Goal: Task Accomplishment & Management: Use online tool/utility

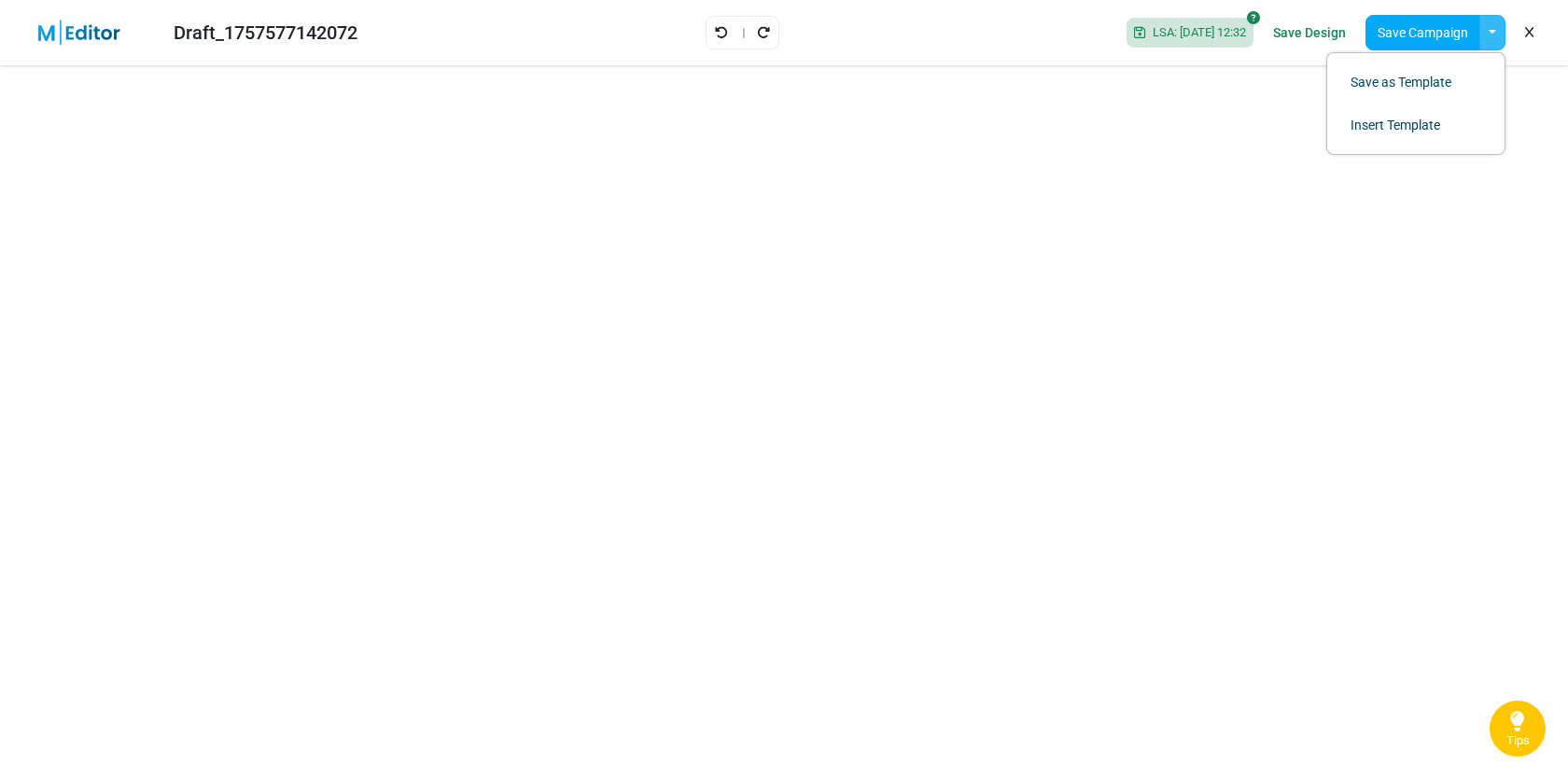
click at [90, 38] on img at bounding box center [90, 33] width 121 height 26
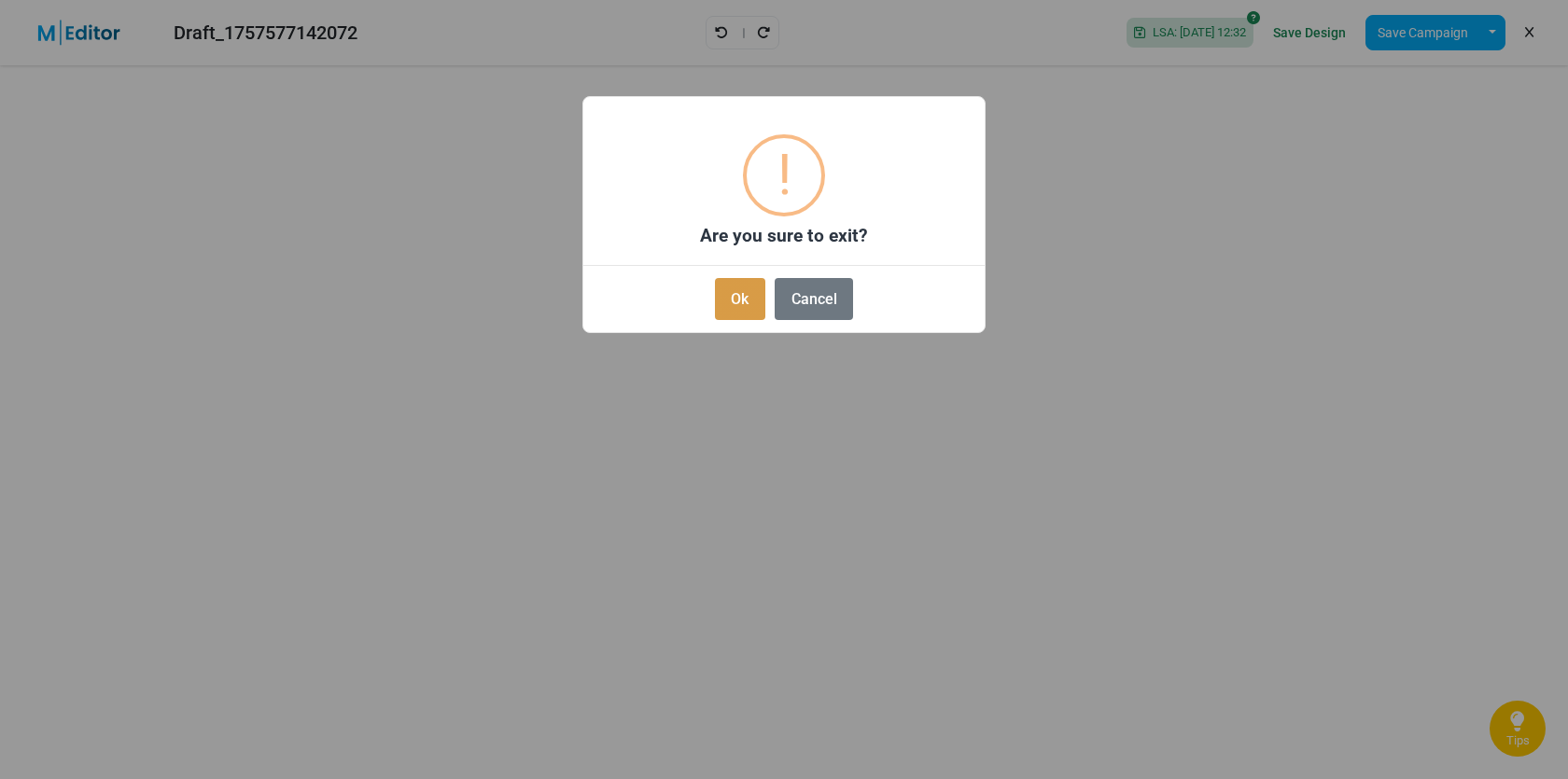
click at [749, 291] on button "Ok" at bounding box center [740, 299] width 50 height 42
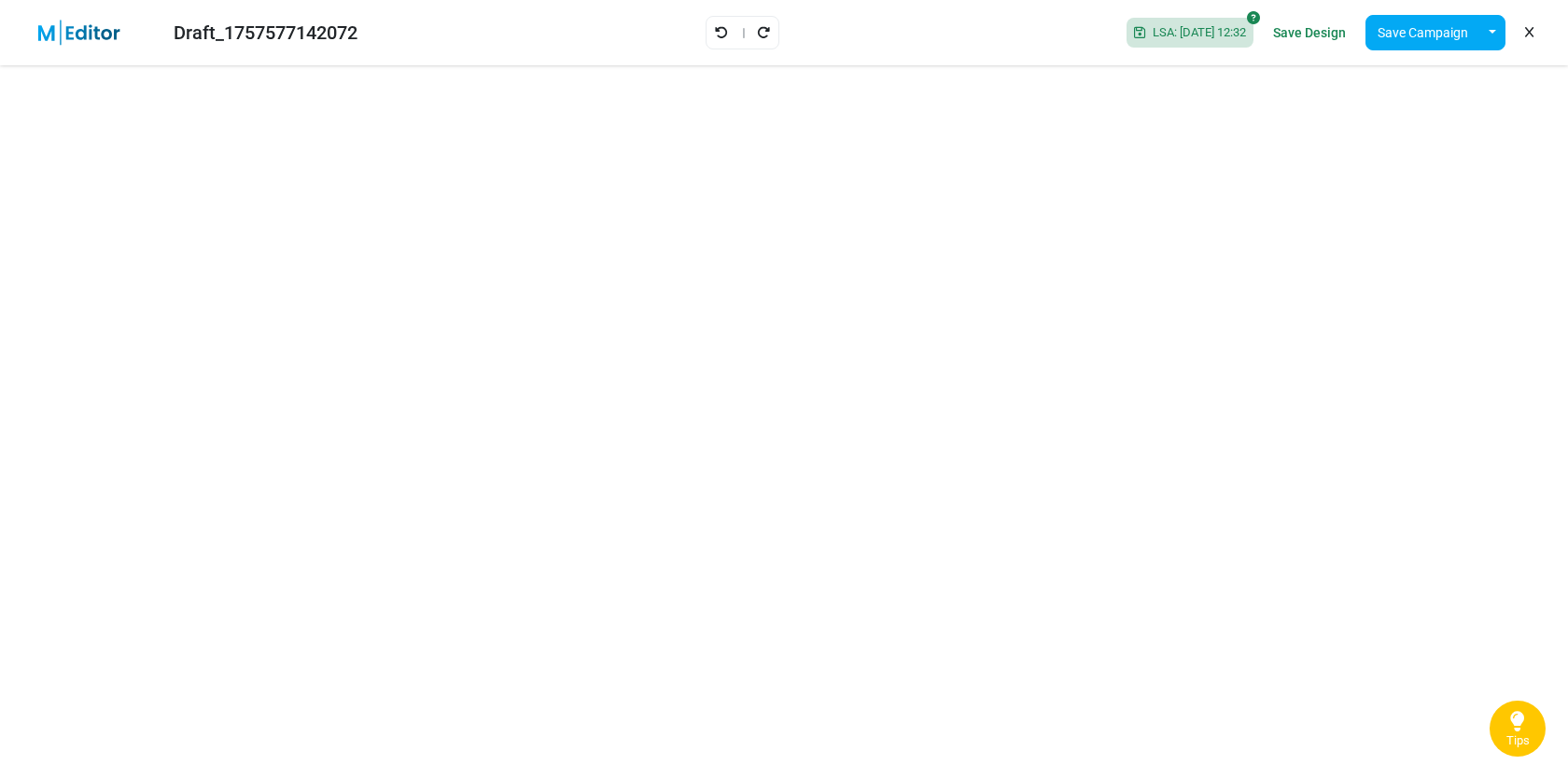
click at [487, 47] on div "Draft_1757577142072 LSA: 2025-09-11 12:32 Save Design Save Campaign Save as Tem…" at bounding box center [784, 32] width 1568 height 65
click at [527, 44] on div "Draft_1757577142072 LSA: 2025-09-11 12:32 Save Design Save Campaign Save as Tem…" at bounding box center [784, 32] width 1568 height 65
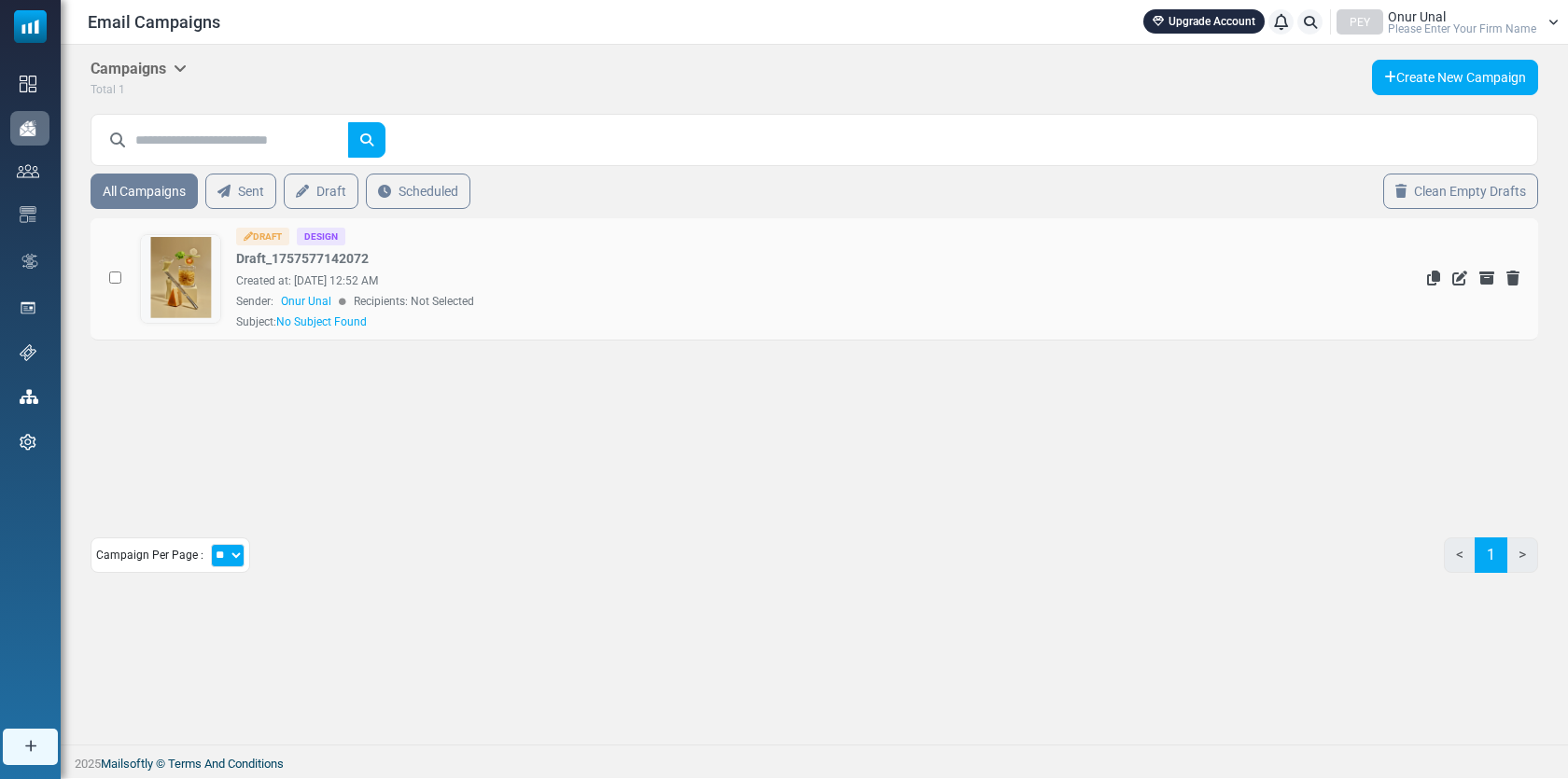
click at [177, 292] on link at bounding box center [181, 331] width 80 height 192
click at [201, 273] on link at bounding box center [181, 331] width 80 height 192
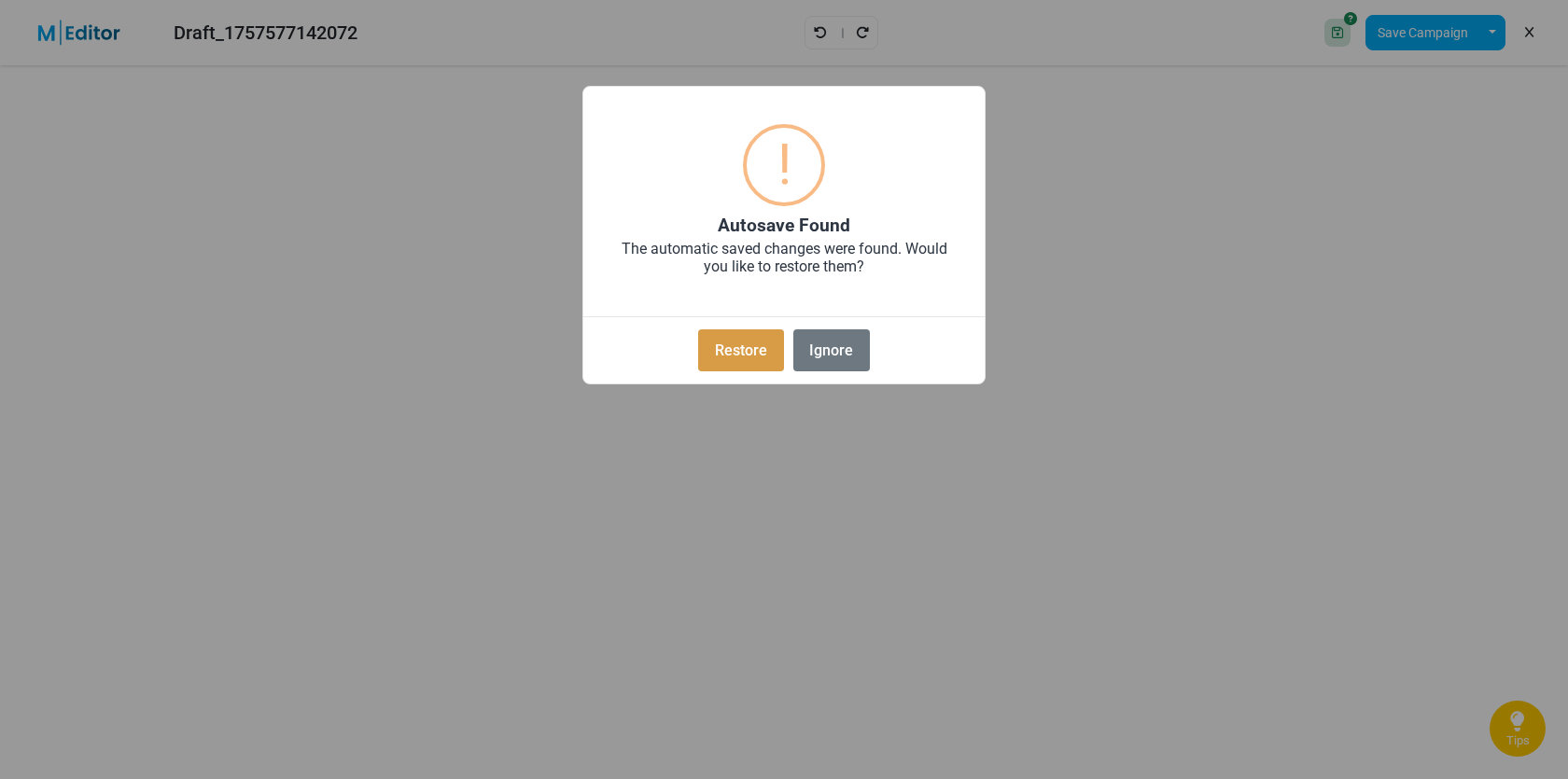
click at [736, 343] on button "Restore" at bounding box center [740, 351] width 85 height 42
click at [743, 351] on button "Restore" at bounding box center [740, 351] width 85 height 42
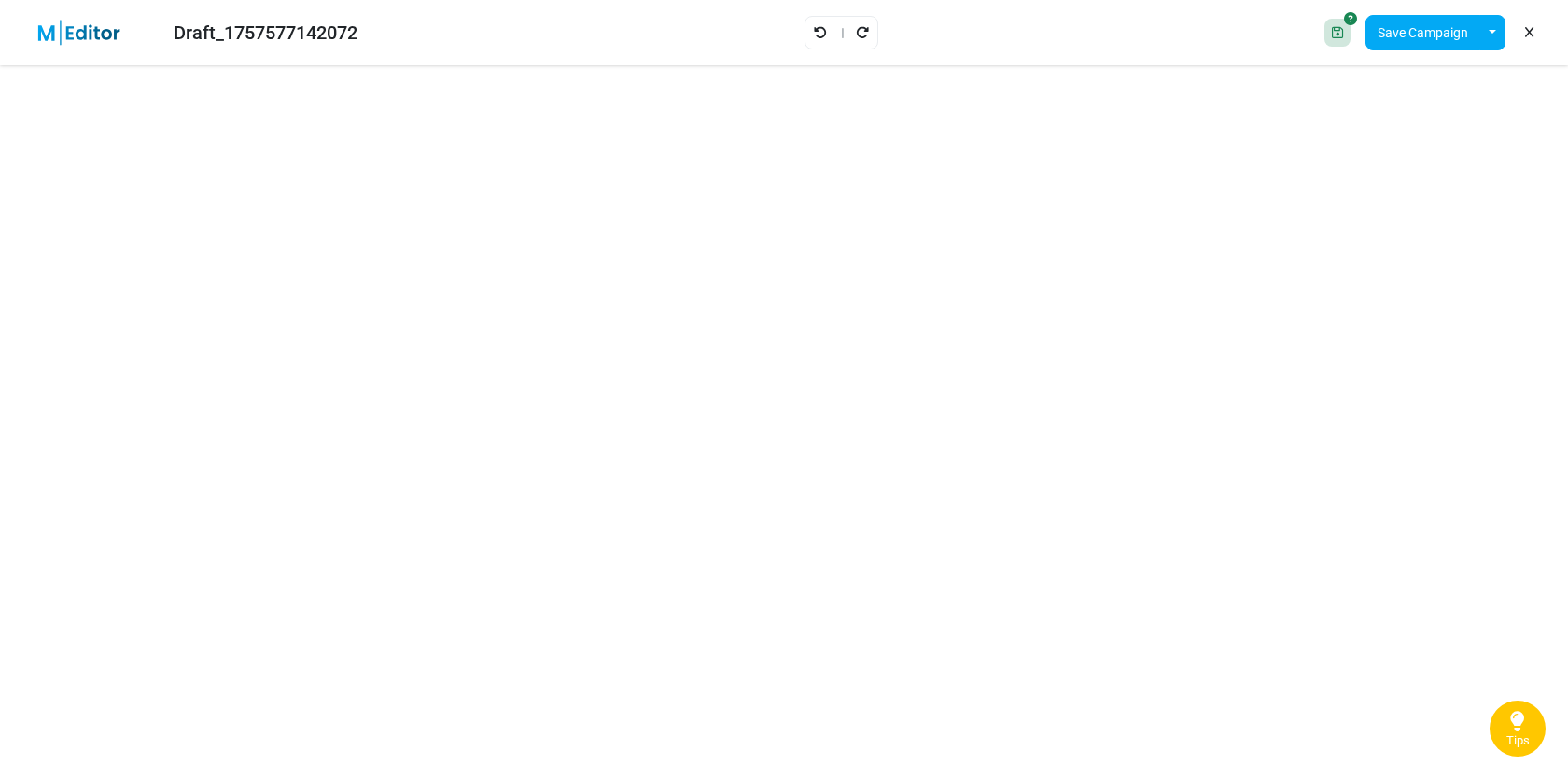
click at [1333, 35] on icon at bounding box center [1337, 32] width 11 height 13
click at [1351, 15] on icon at bounding box center [1350, 18] width 13 height 13
click at [1347, 14] on icon at bounding box center [1350, 18] width 13 height 13
click at [1488, 30] on button "button" at bounding box center [1493, 32] width 26 height 35
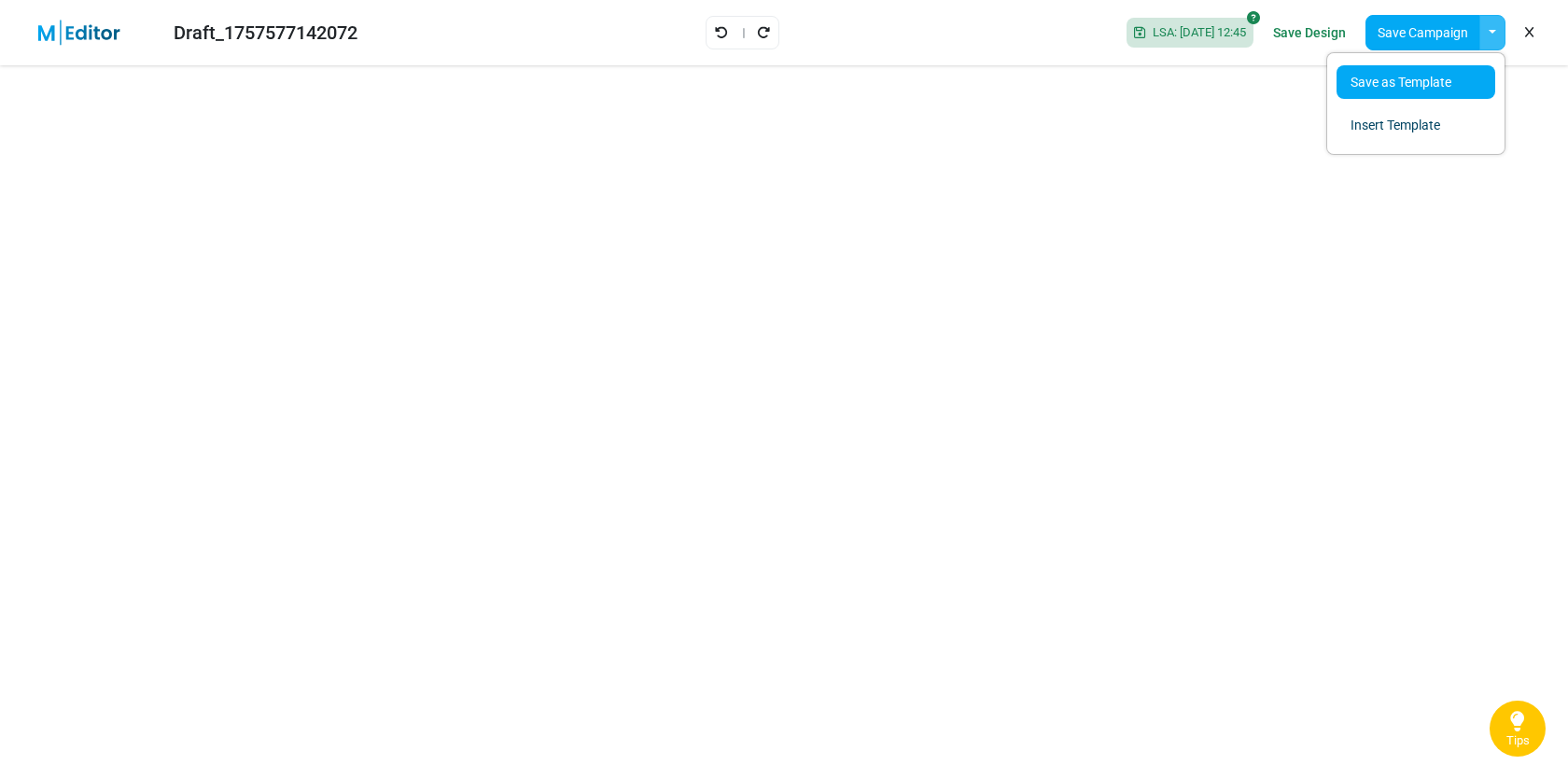
click at [1416, 76] on link "Save as Template" at bounding box center [1416, 82] width 159 height 34
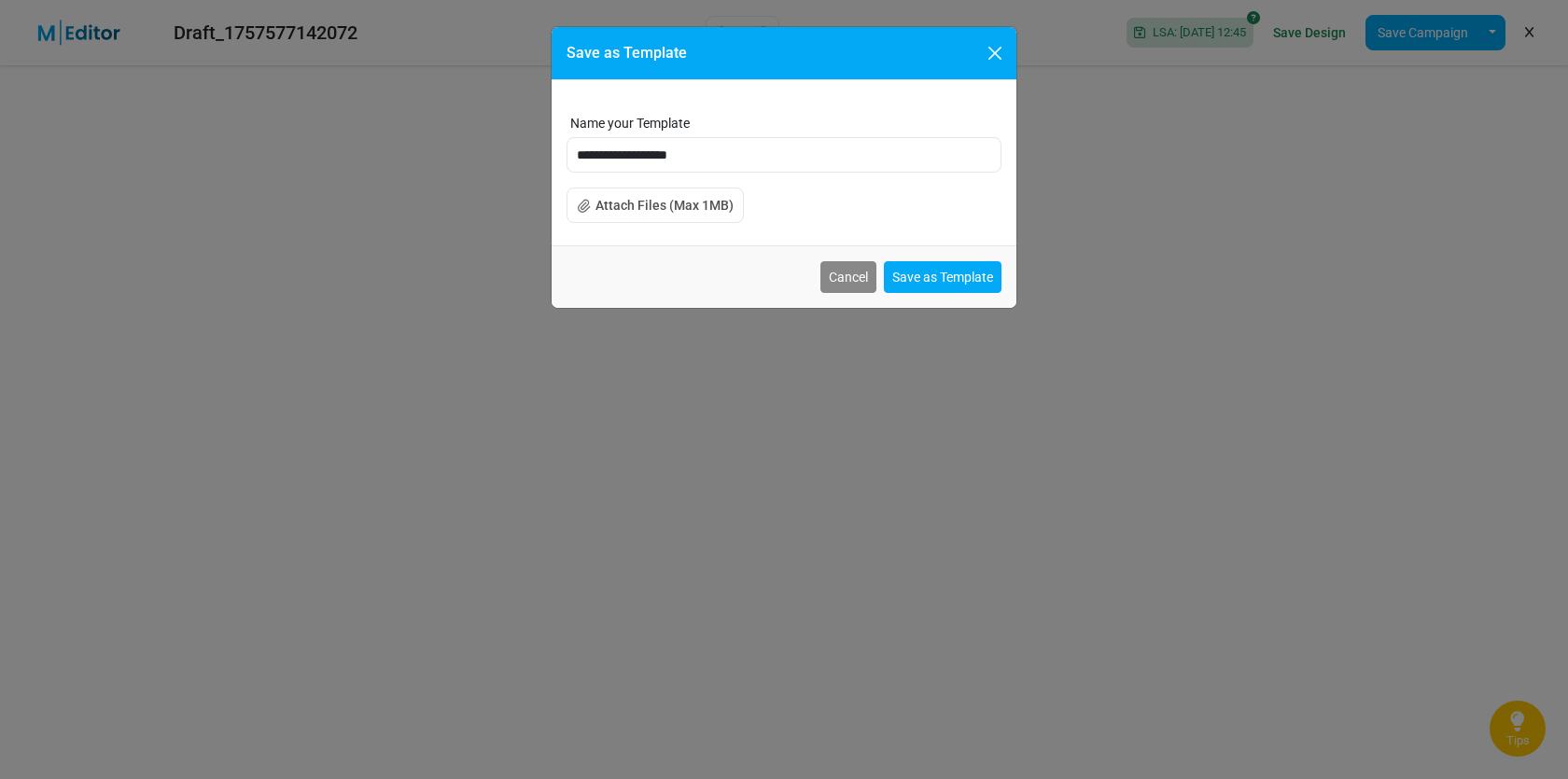
click at [629, 212] on button "Attach Files (Max 1MB)" at bounding box center [655, 205] width 177 height 35
click at [664, 210] on button "Attach Files (Max 1MB)" at bounding box center [655, 205] width 177 height 35
click at [663, 149] on input "**********" at bounding box center [784, 154] width 435 height 35
click at [753, 151] on input "**********" at bounding box center [784, 154] width 435 height 35
click at [989, 57] on button "Close" at bounding box center [995, 53] width 28 height 28
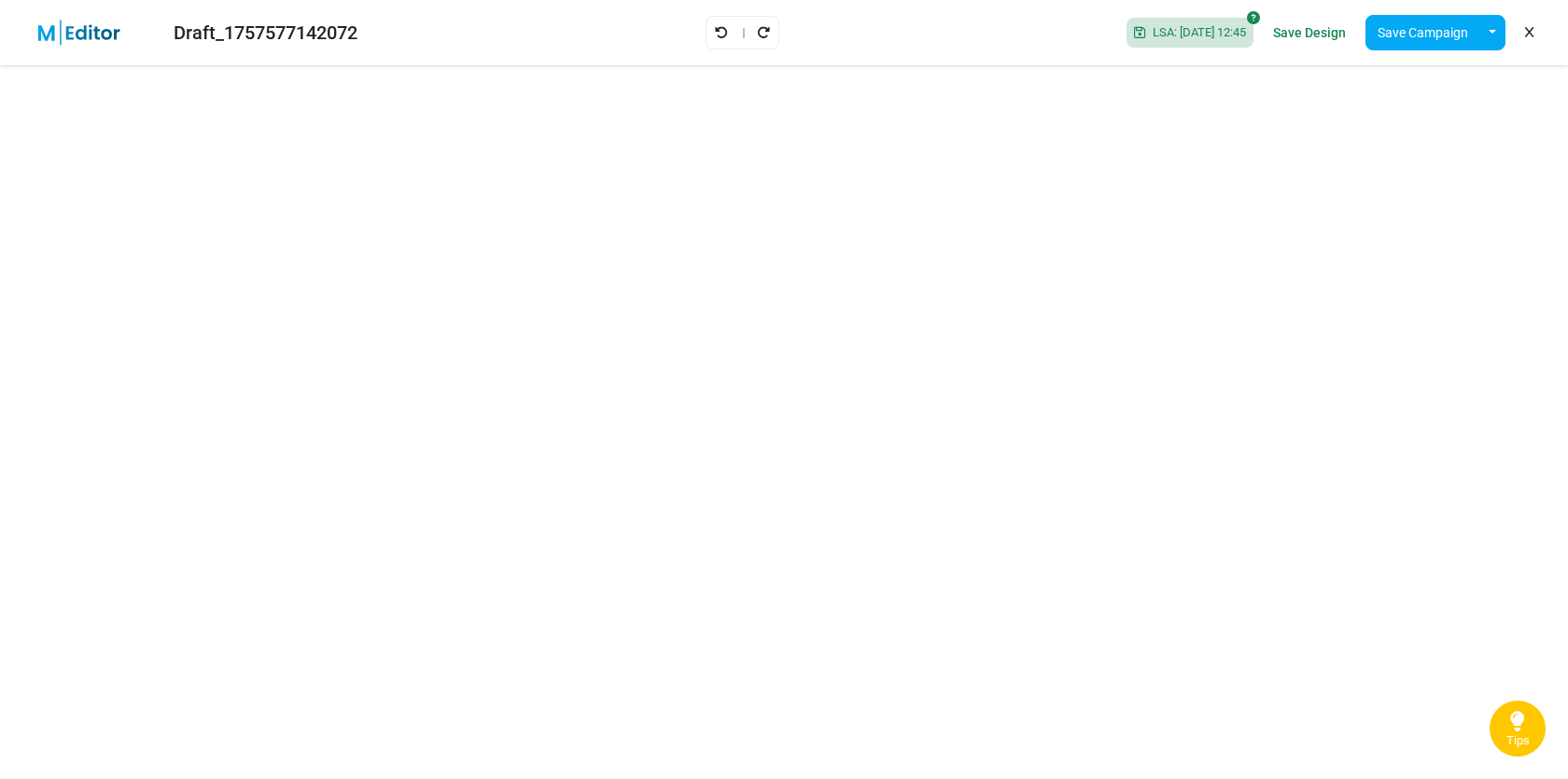
click at [1329, 35] on link "Save Design" at bounding box center [1310, 33] width 82 height 32
click at [1498, 32] on button "button" at bounding box center [1493, 32] width 26 height 35
click at [1402, 134] on link "Insert Template" at bounding box center [1416, 125] width 159 height 34
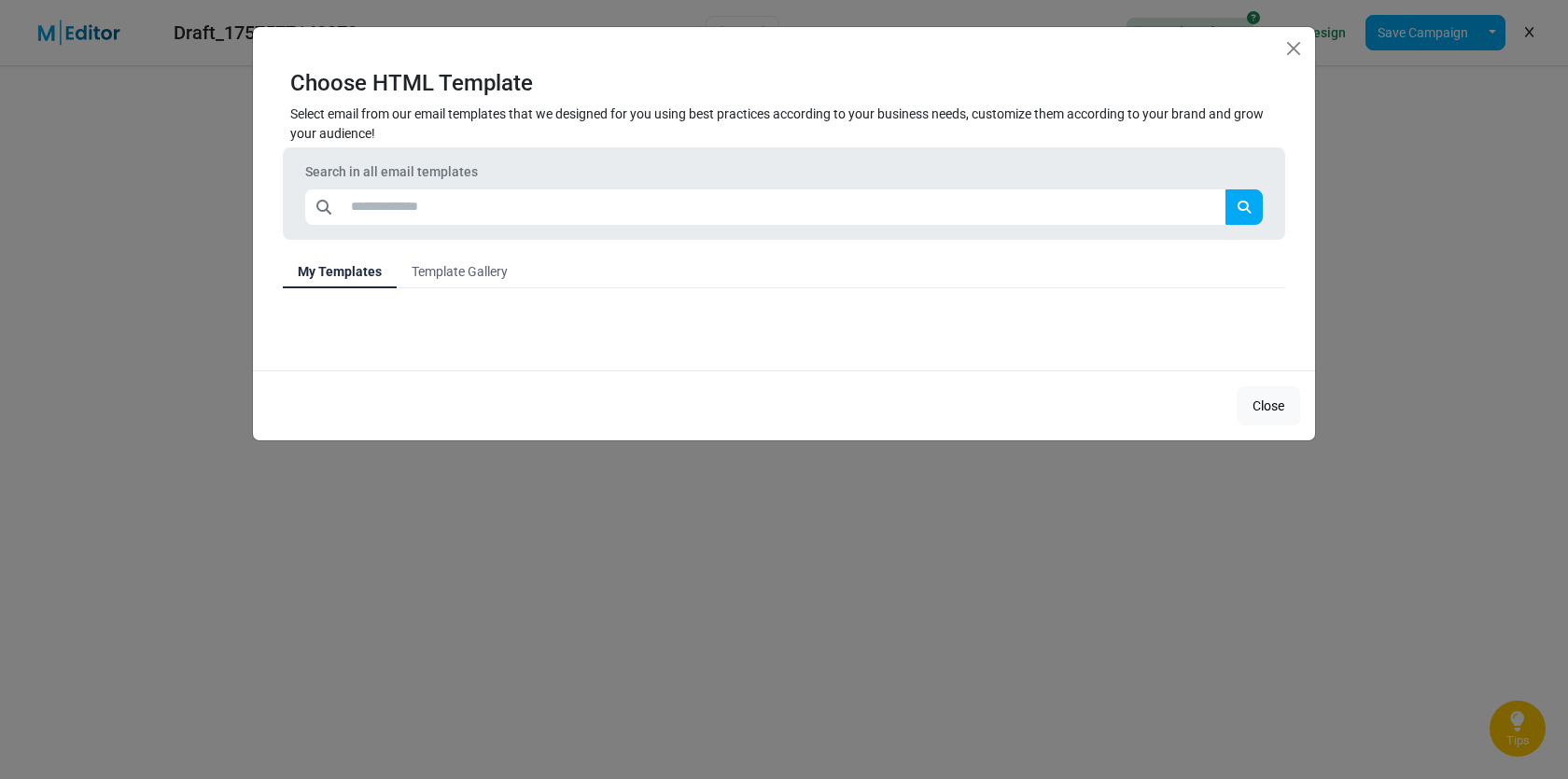
click at [454, 279] on link "Template Gallery" at bounding box center [460, 272] width 126 height 34
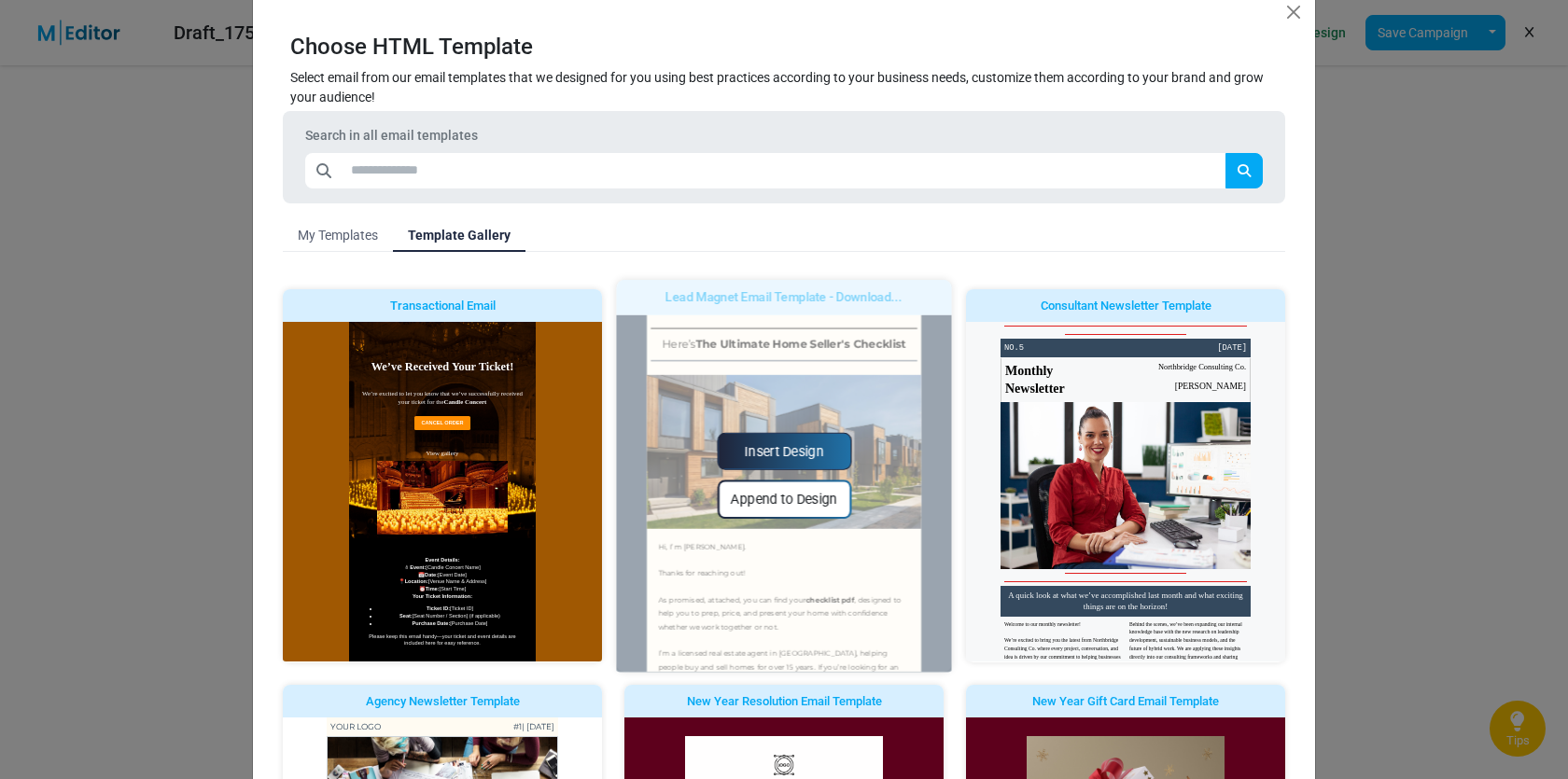
scroll to position [37, 0]
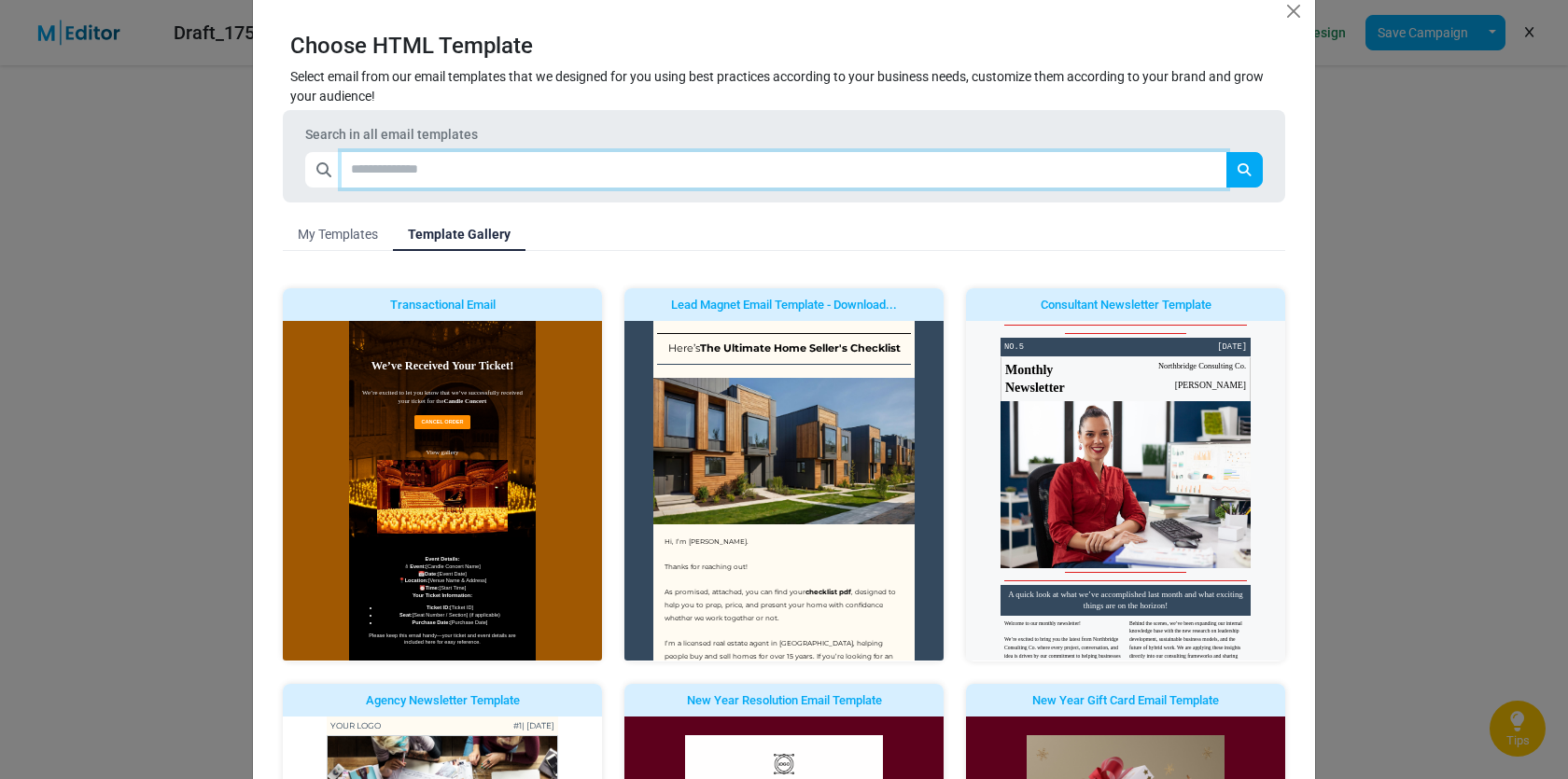
click at [755, 160] on input "text" at bounding box center [784, 169] width 885 height 35
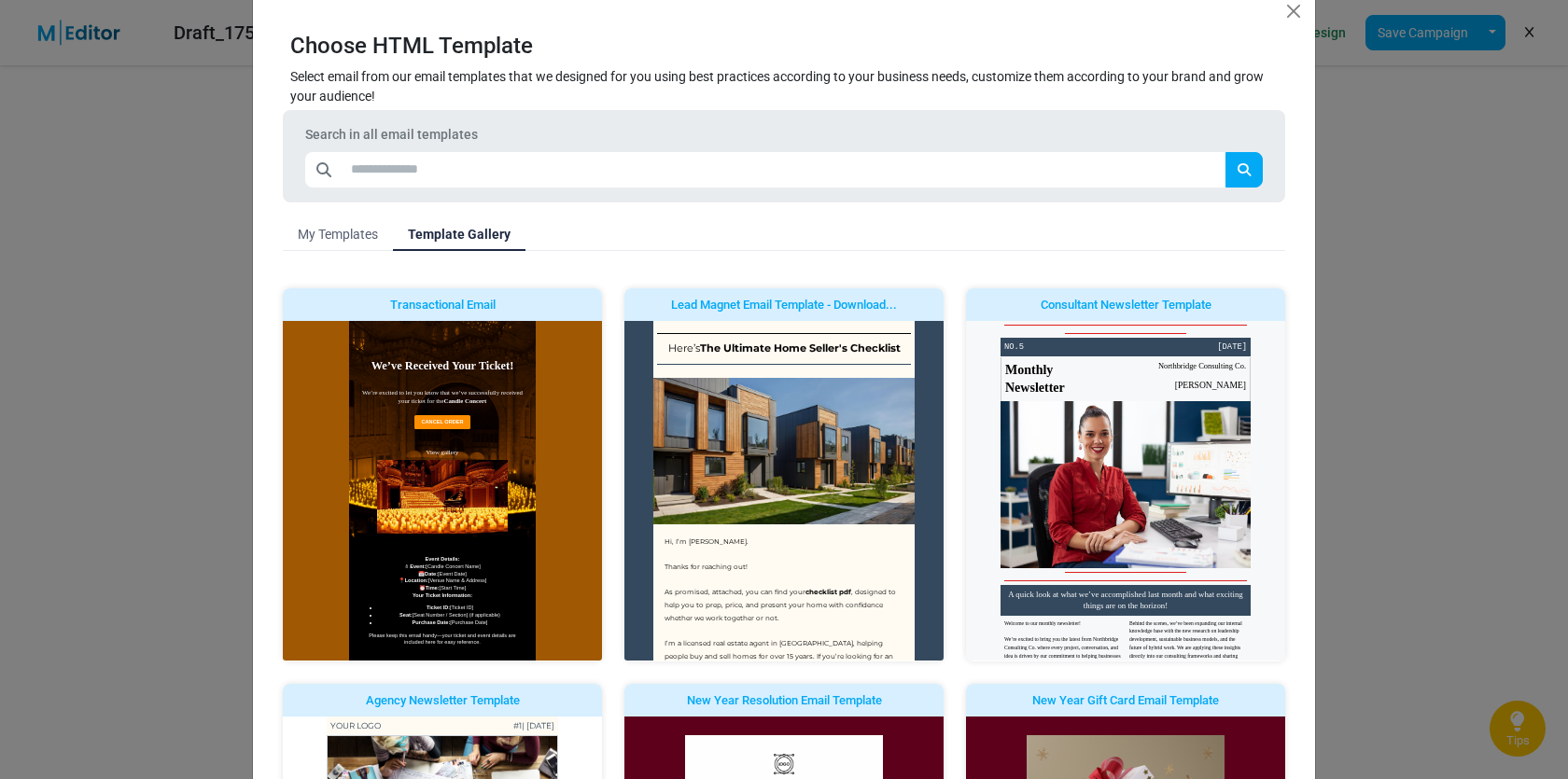
click at [332, 220] on link "My Templates" at bounding box center [338, 234] width 110 height 34
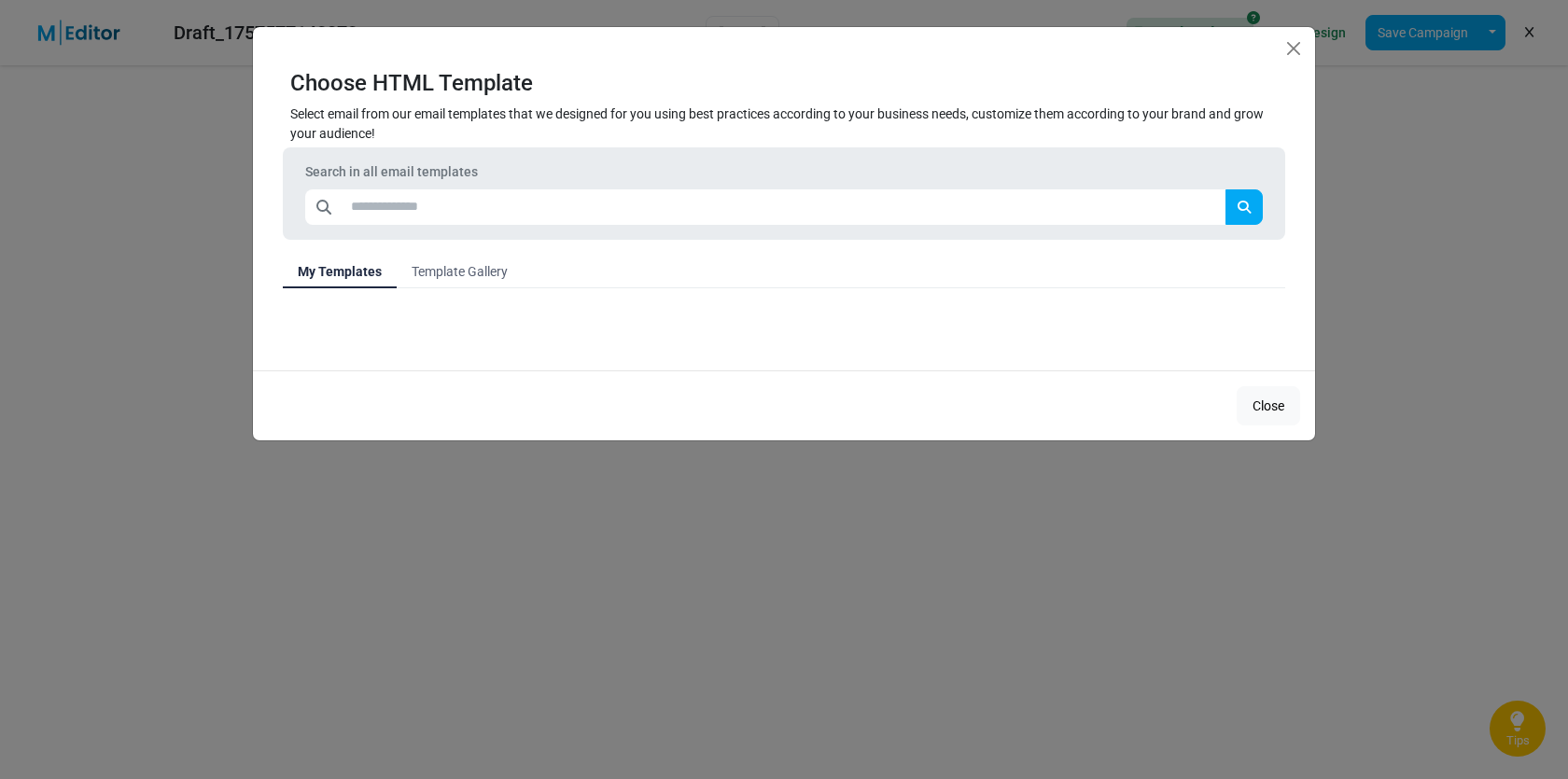
click at [460, 265] on link "Template Gallery" at bounding box center [460, 272] width 126 height 34
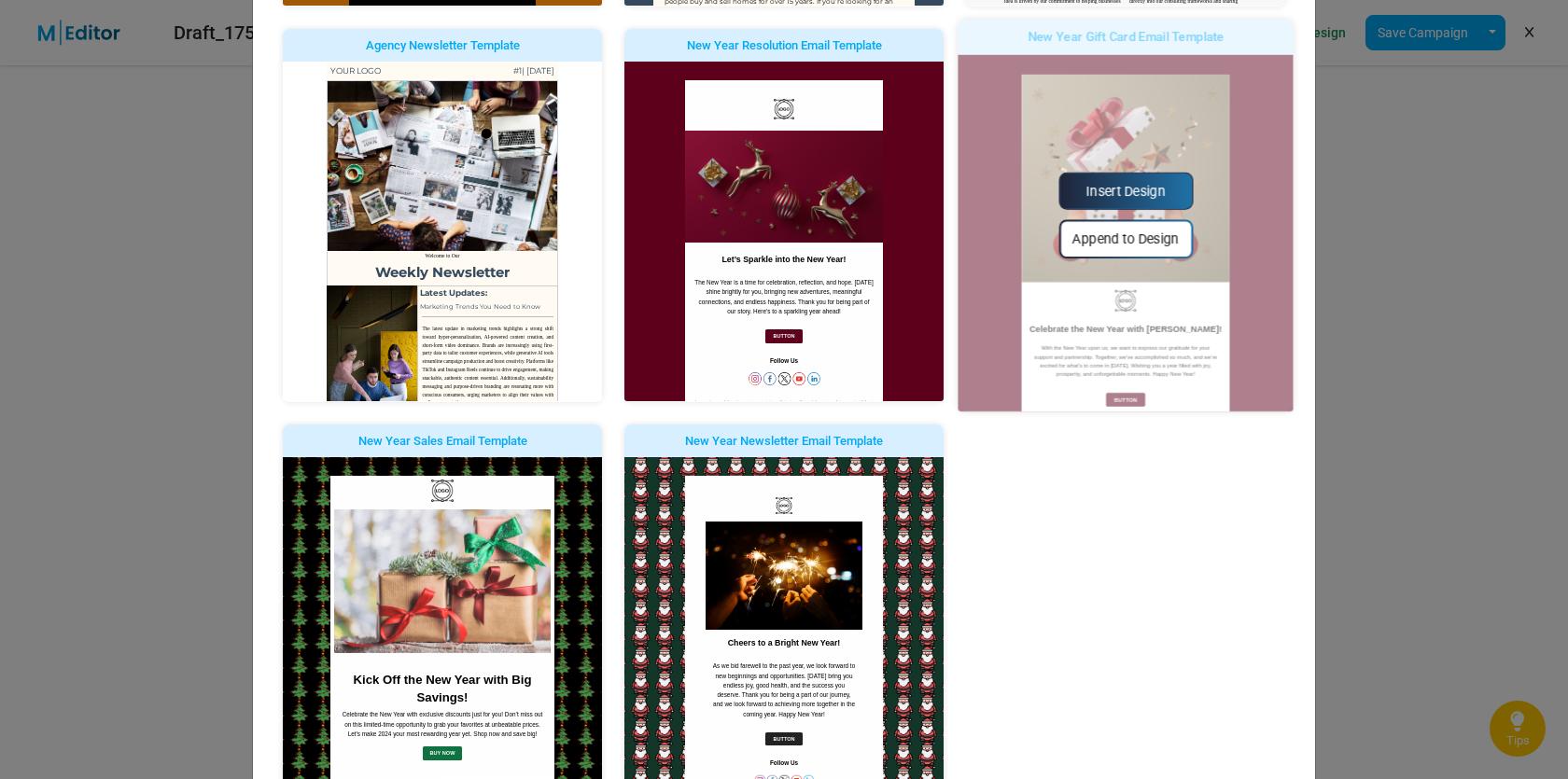
scroll to position [911, 0]
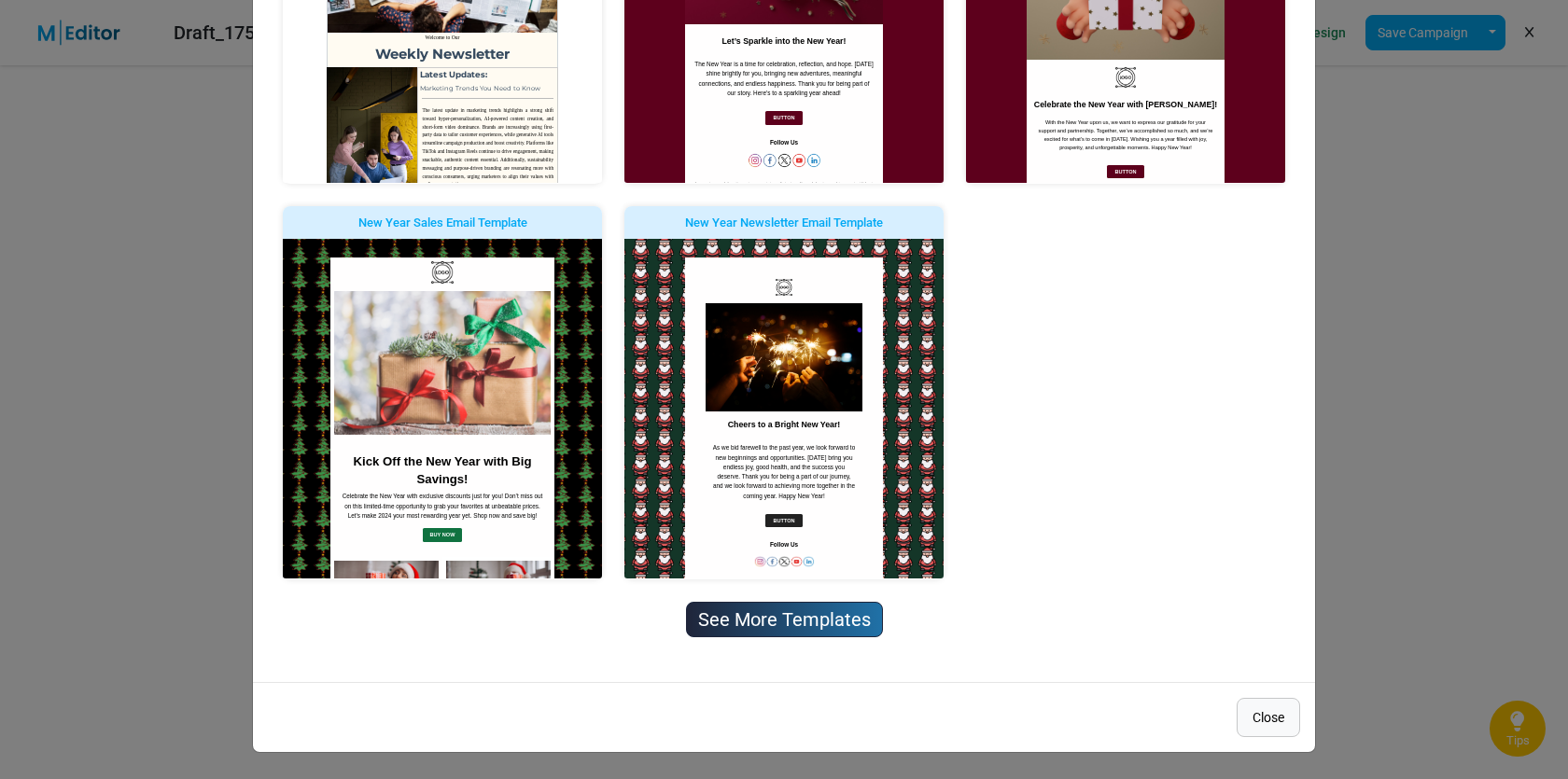
click at [1257, 721] on button "Close" at bounding box center [1268, 717] width 63 height 39
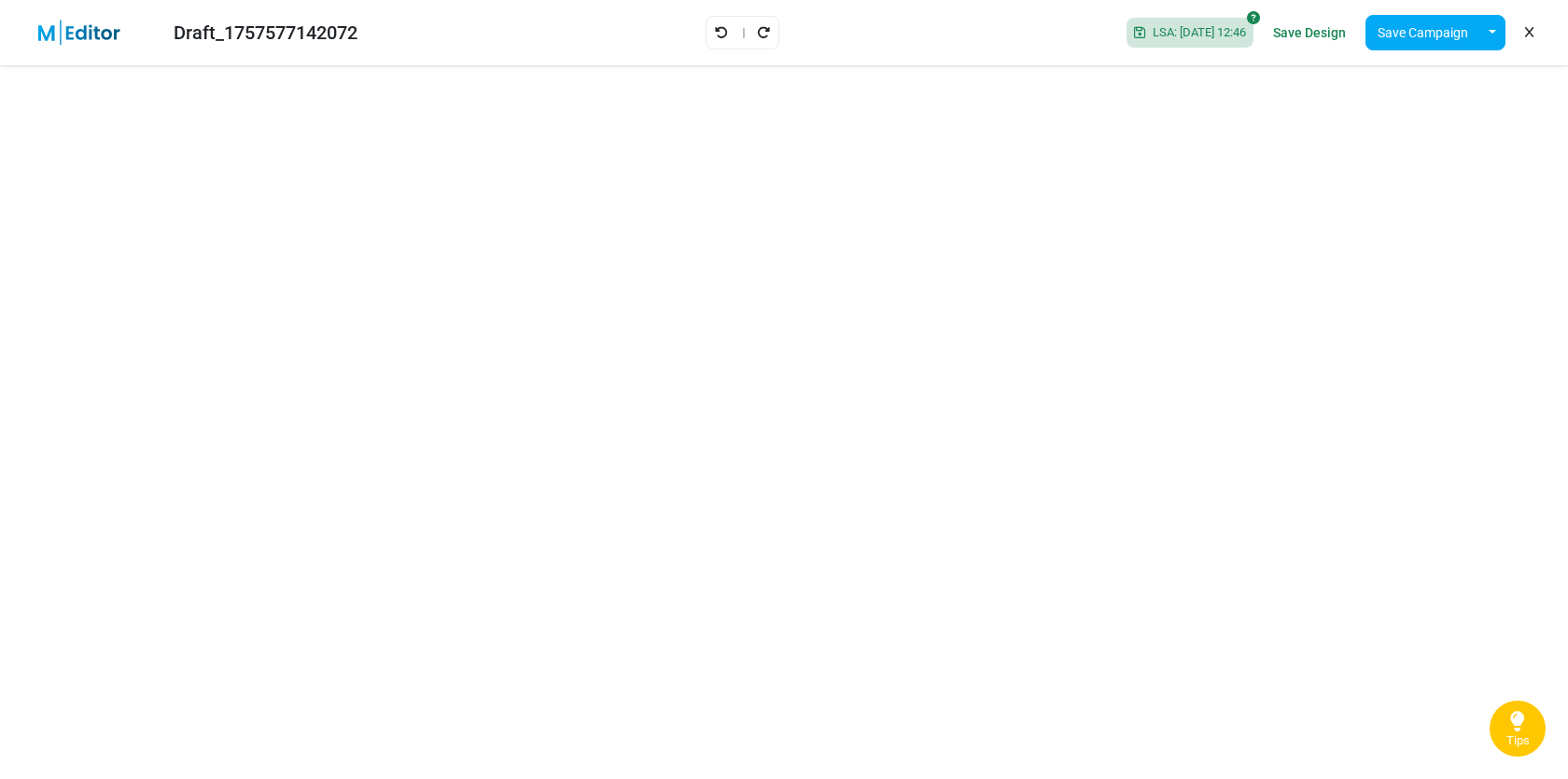
click at [1178, 33] on span "LSA: 2025-09-16 12:46" at bounding box center [1195, 32] width 101 height 15
click at [1145, 35] on span "LSA: 2025-09-16 12:46" at bounding box center [1195, 32] width 101 height 15
click at [1134, 35] on icon at bounding box center [1139, 32] width 11 height 13
click at [1252, 14] on icon at bounding box center [1253, 17] width 13 height 13
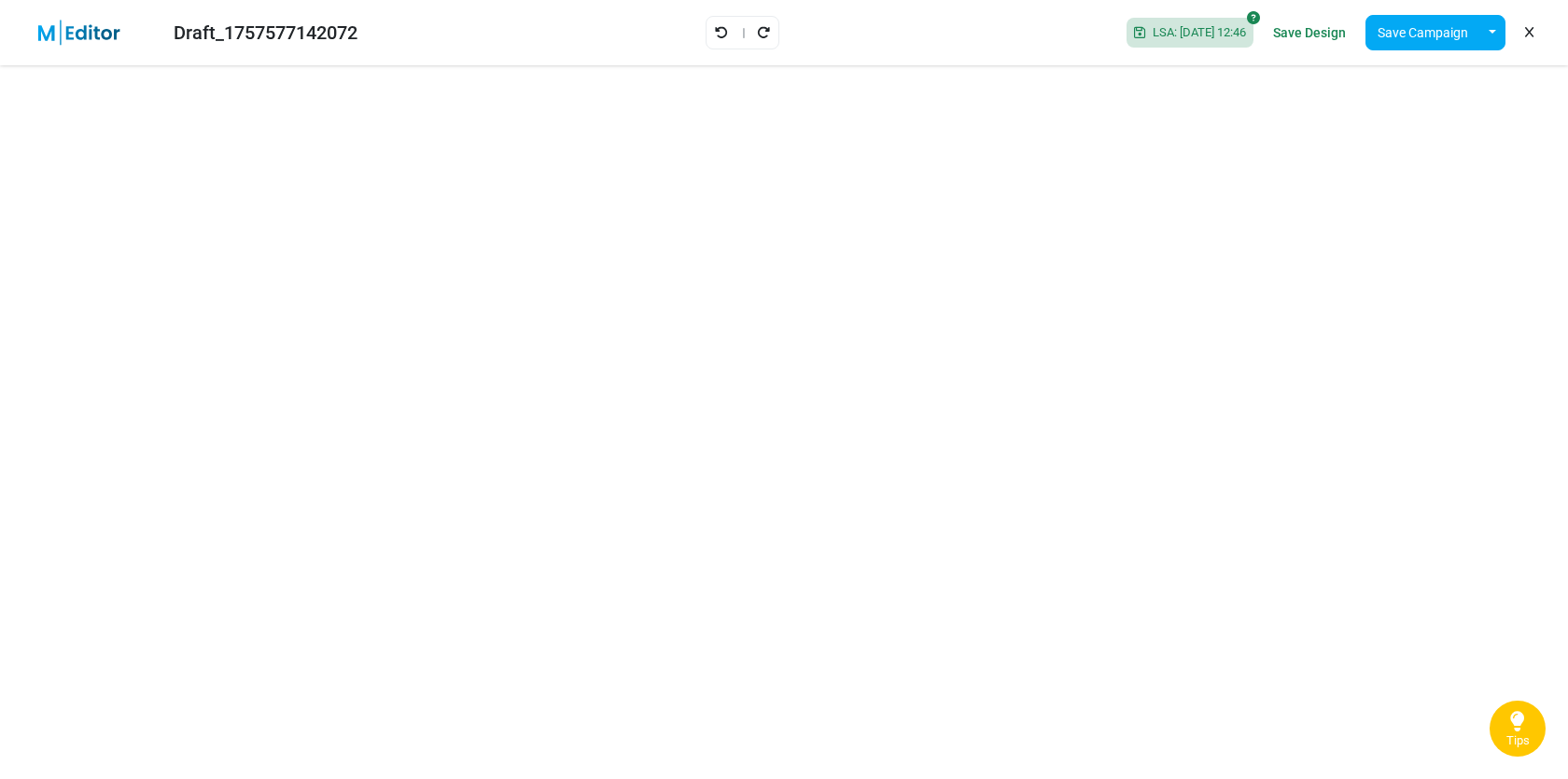
click at [105, 34] on img at bounding box center [90, 33] width 121 height 26
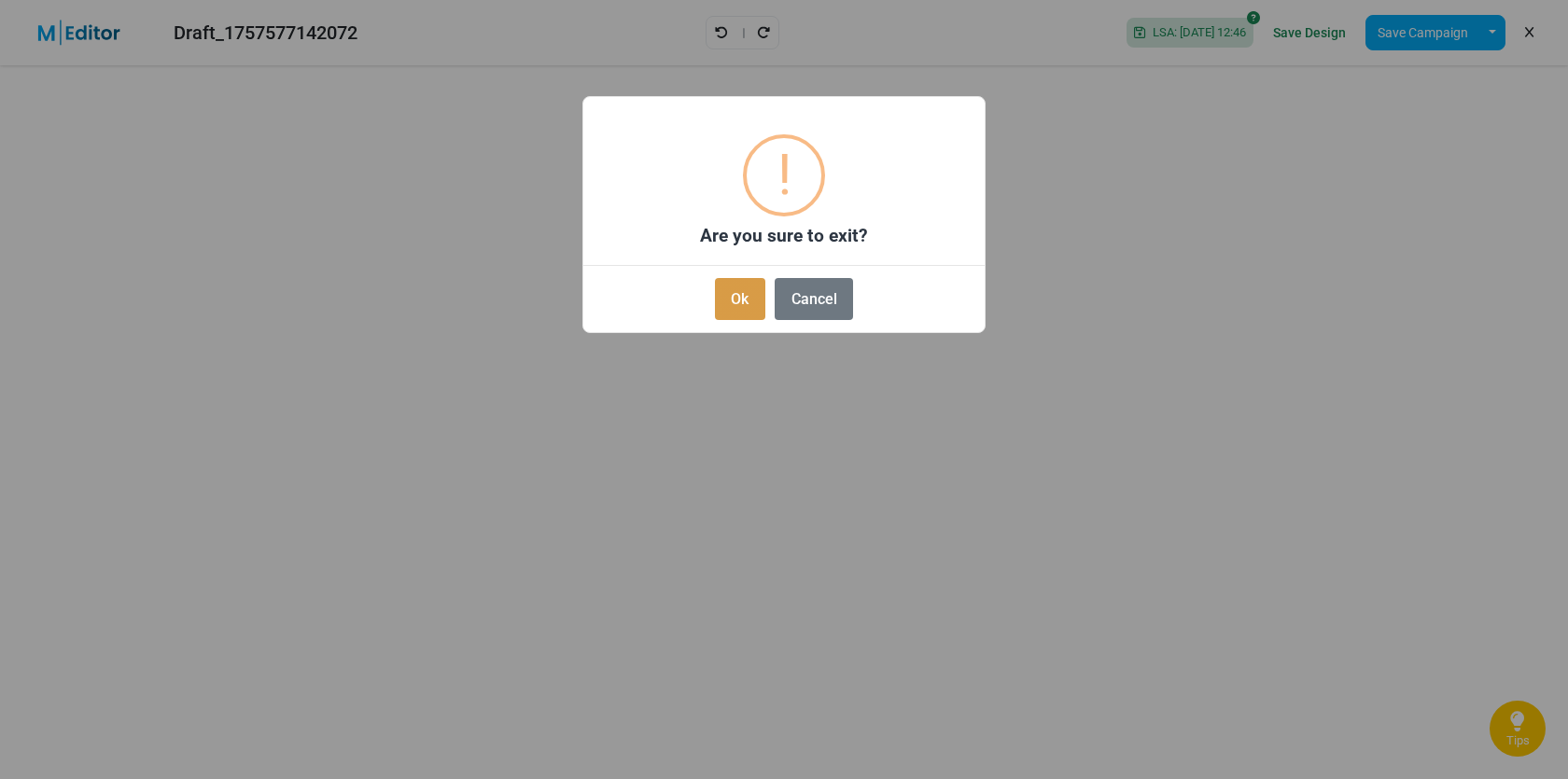
click at [738, 295] on button "Ok" at bounding box center [740, 299] width 50 height 42
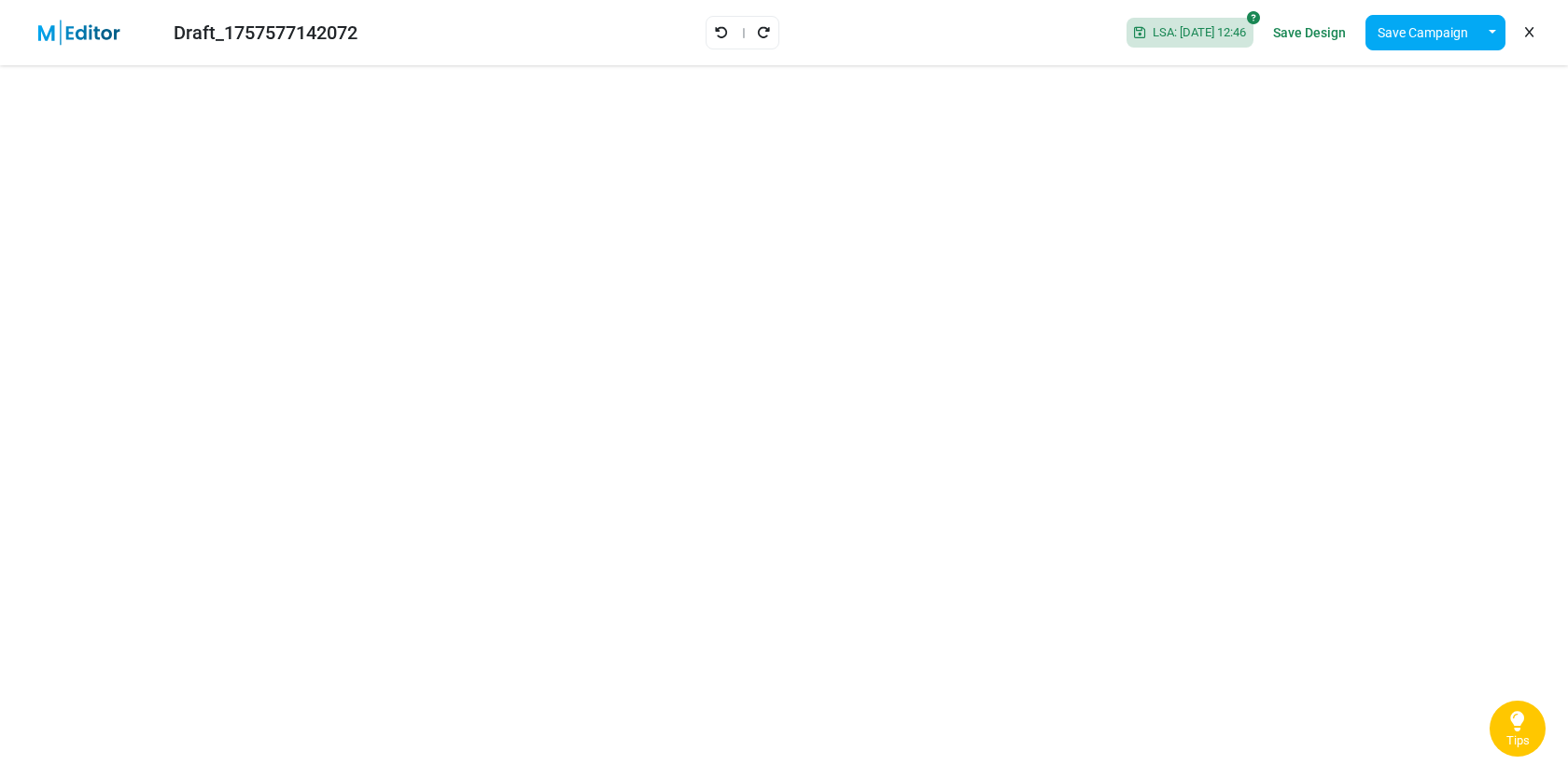
click at [1320, 35] on link "Save Design" at bounding box center [1310, 33] width 82 height 32
click at [1532, 33] on icon at bounding box center [1529, 33] width 8 height 1
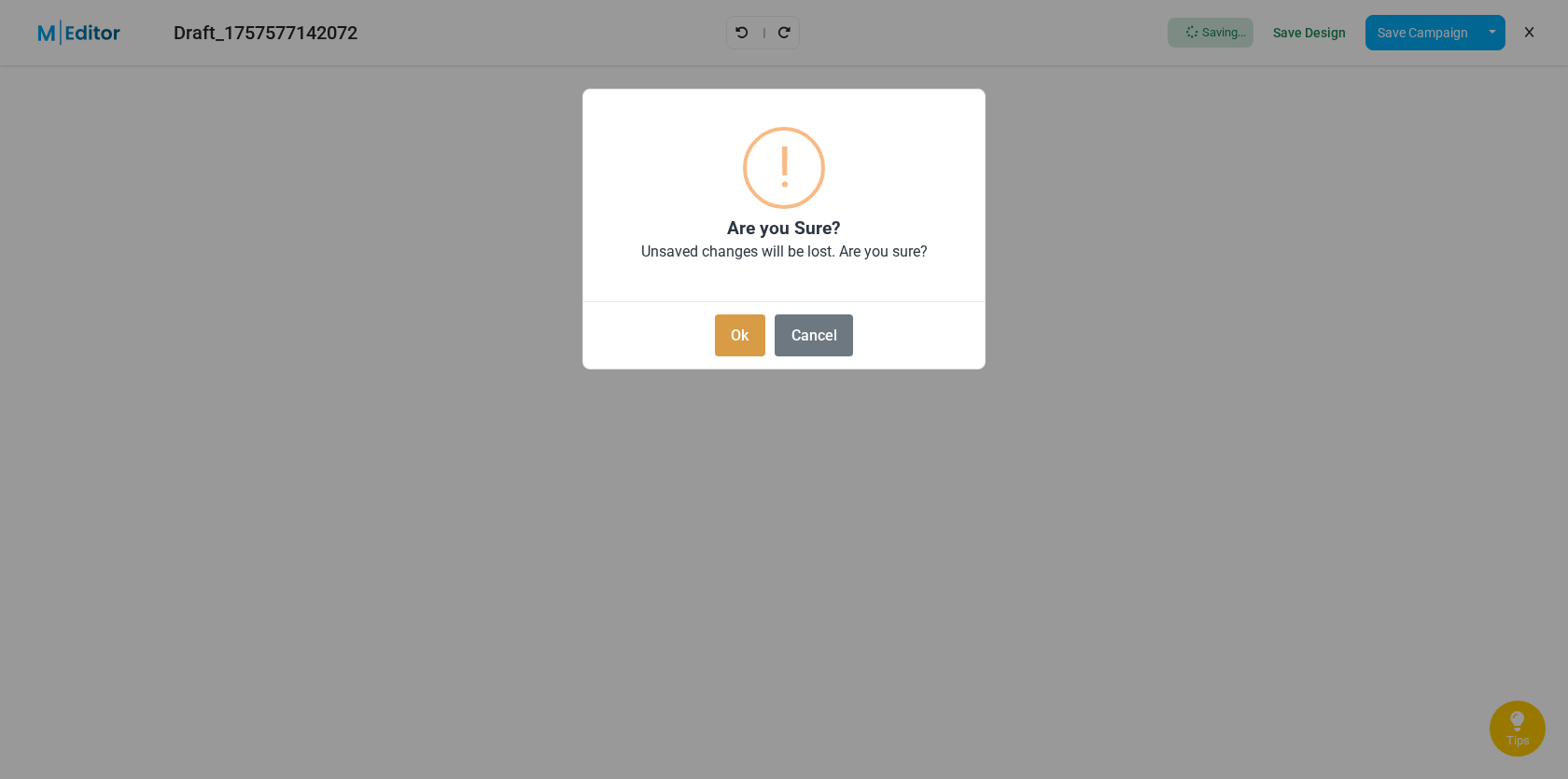
click at [747, 317] on button "Ok" at bounding box center [740, 336] width 50 height 42
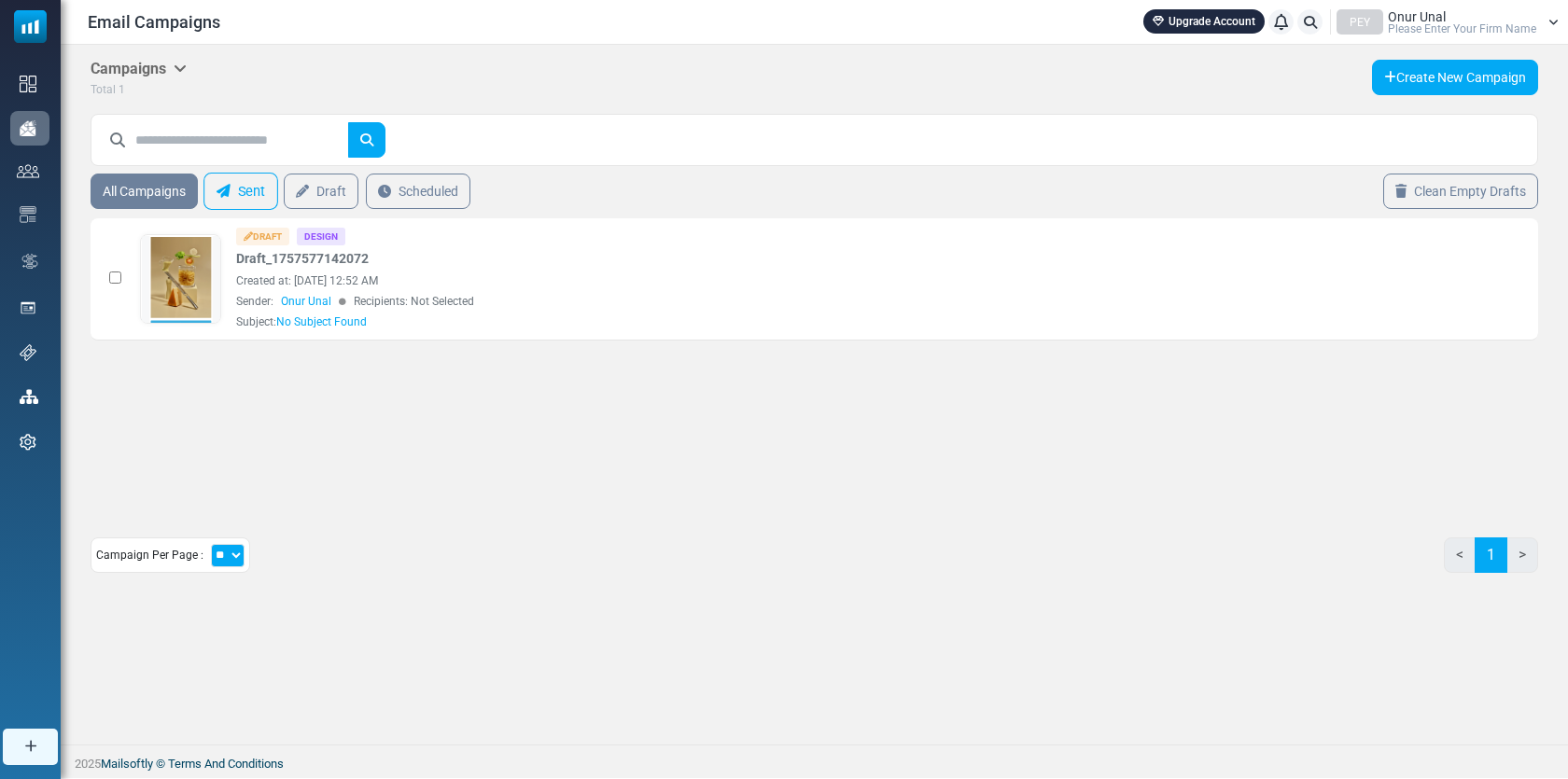
click at [256, 196] on link "Sent" at bounding box center [240, 191] width 75 height 37
click at [247, 202] on link "Sent" at bounding box center [240, 191] width 75 height 37
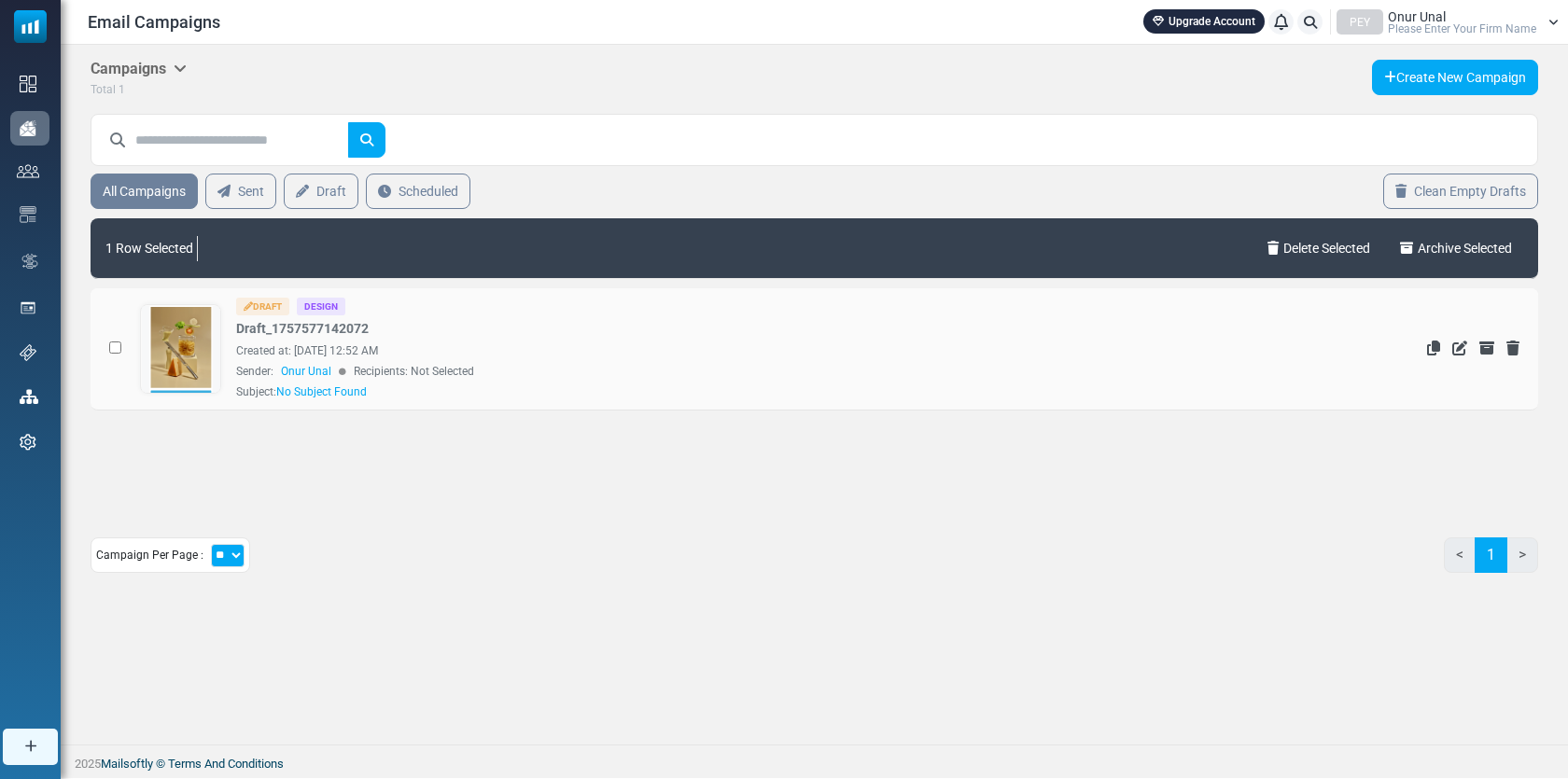
click at [169, 332] on link at bounding box center [181, 401] width 80 height 192
click at [174, 340] on link at bounding box center [181, 401] width 80 height 192
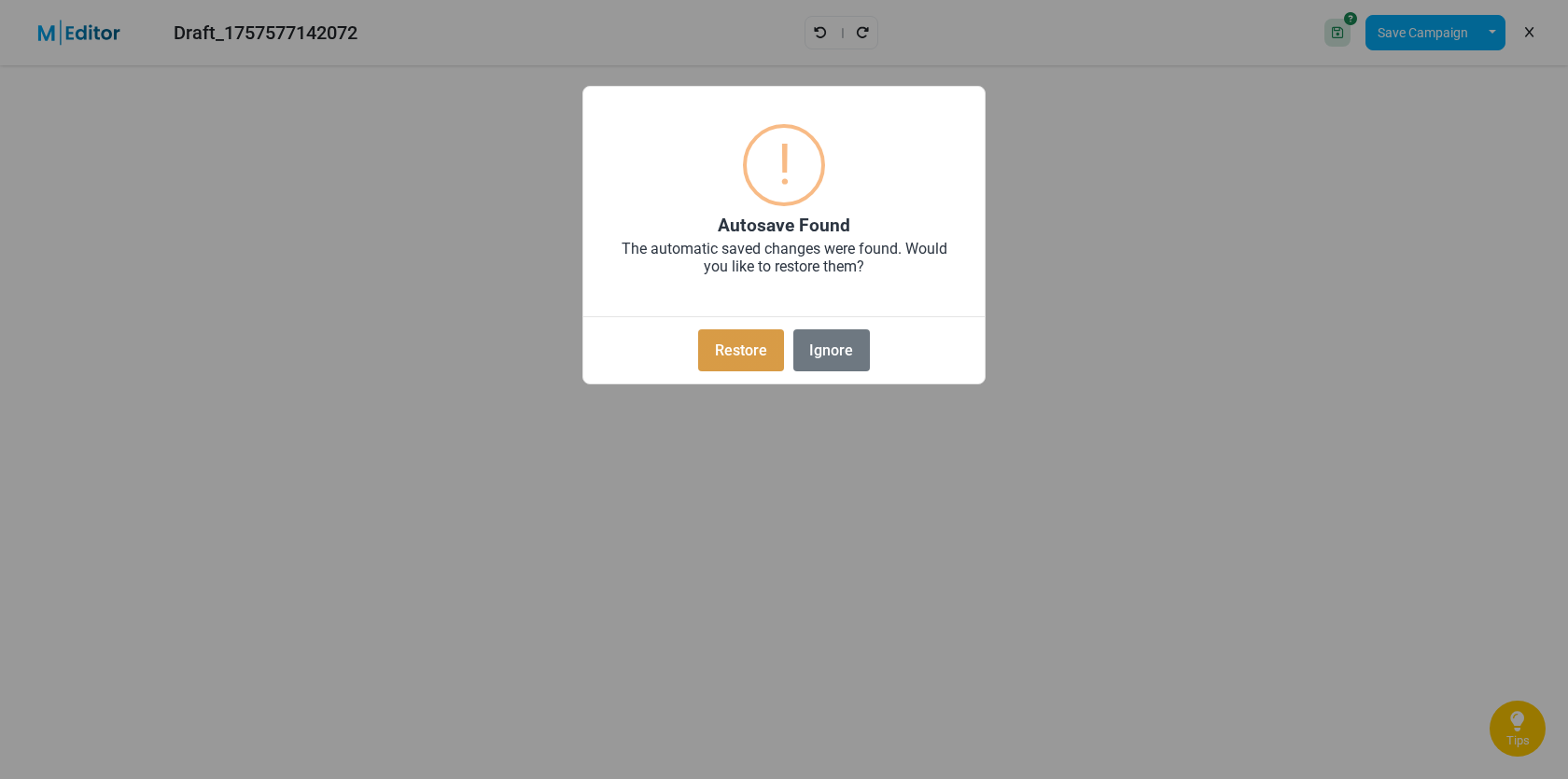
click at [739, 357] on button "Restore" at bounding box center [740, 351] width 85 height 42
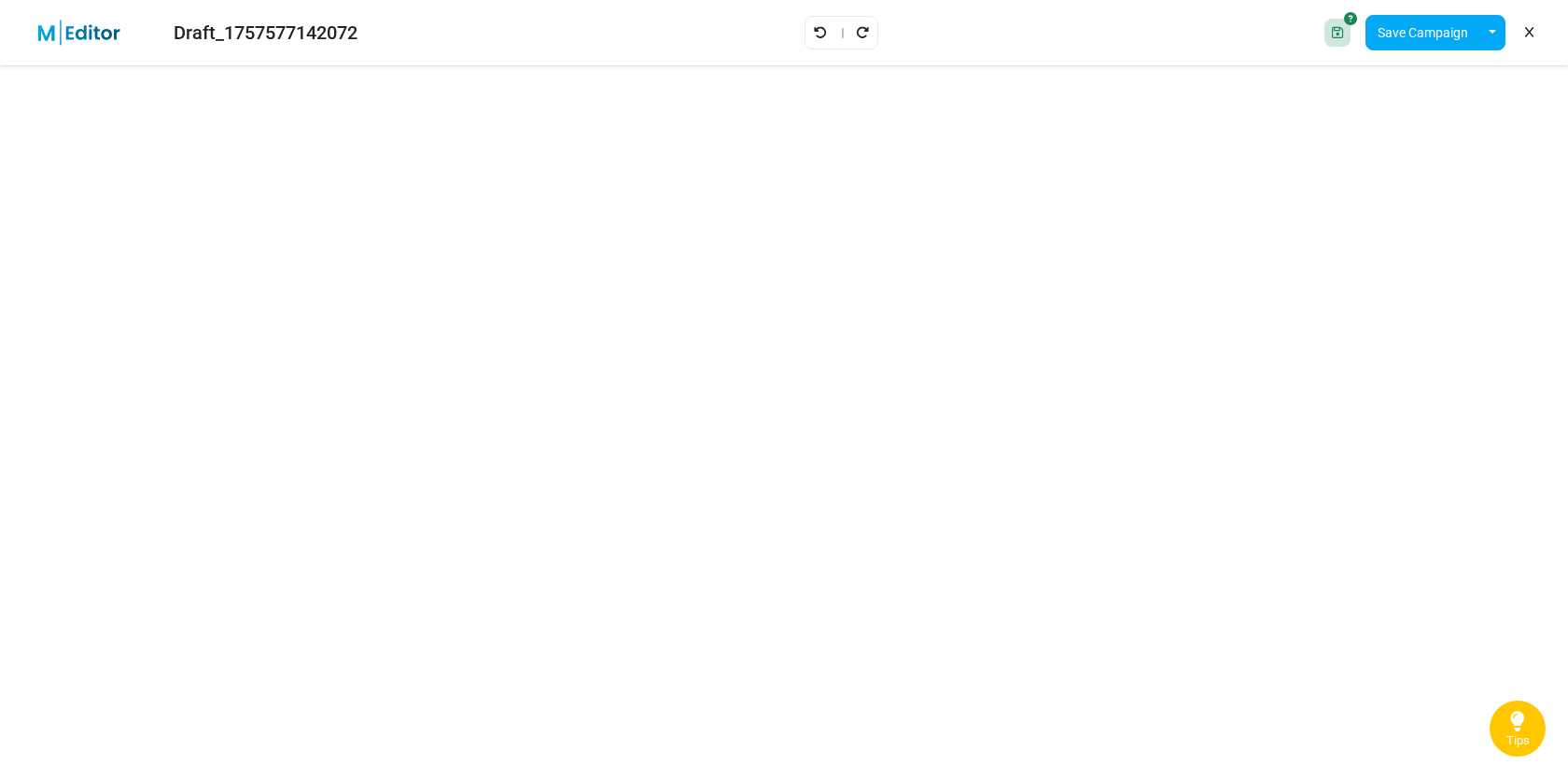
click at [1333, 33] on icon at bounding box center [1337, 32] width 11 height 13
click at [1388, 35] on button "Save Campaign" at bounding box center [1423, 32] width 115 height 35
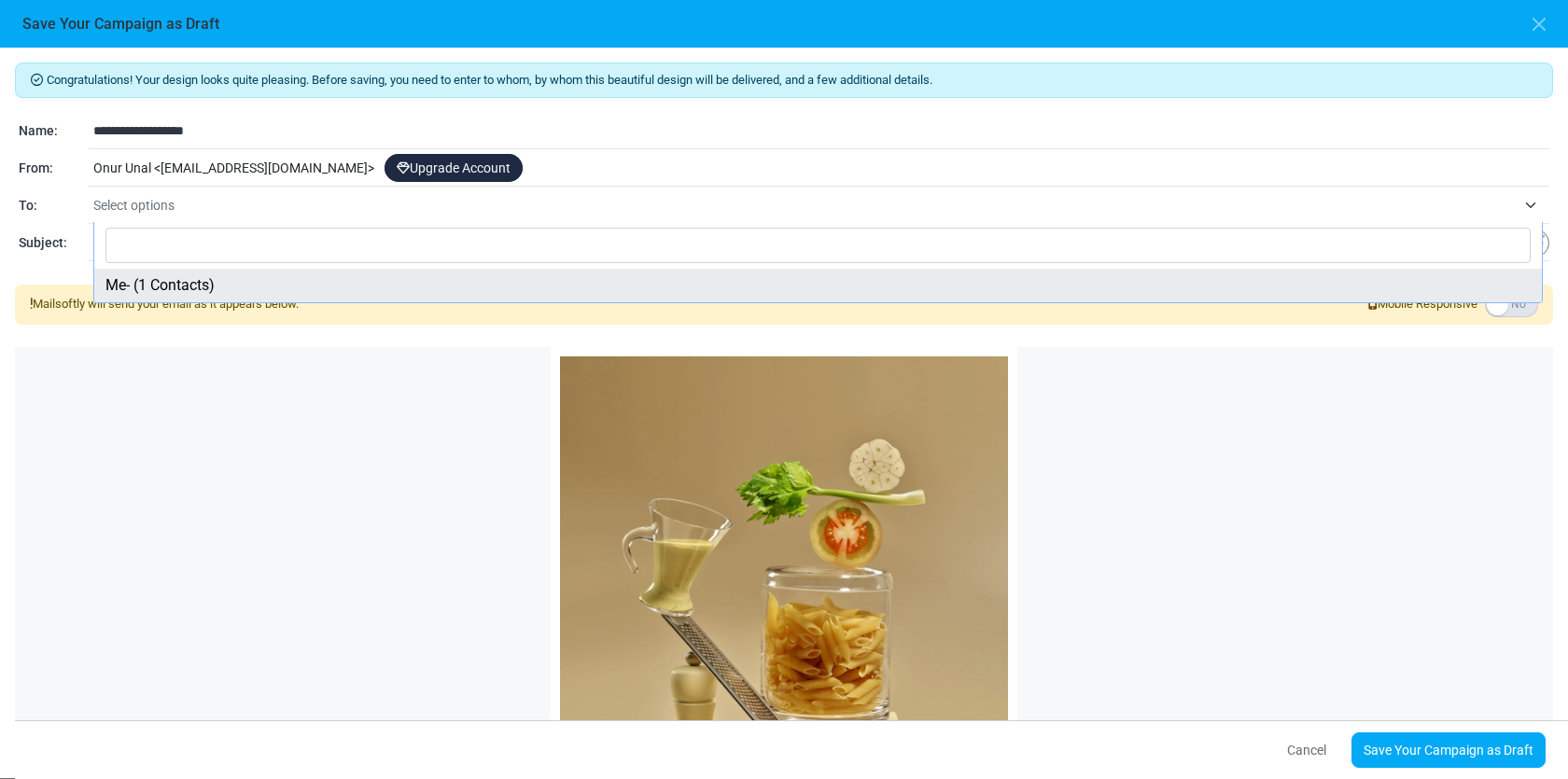
click at [244, 203] on span "Select options" at bounding box center [804, 205] width 1423 height 22
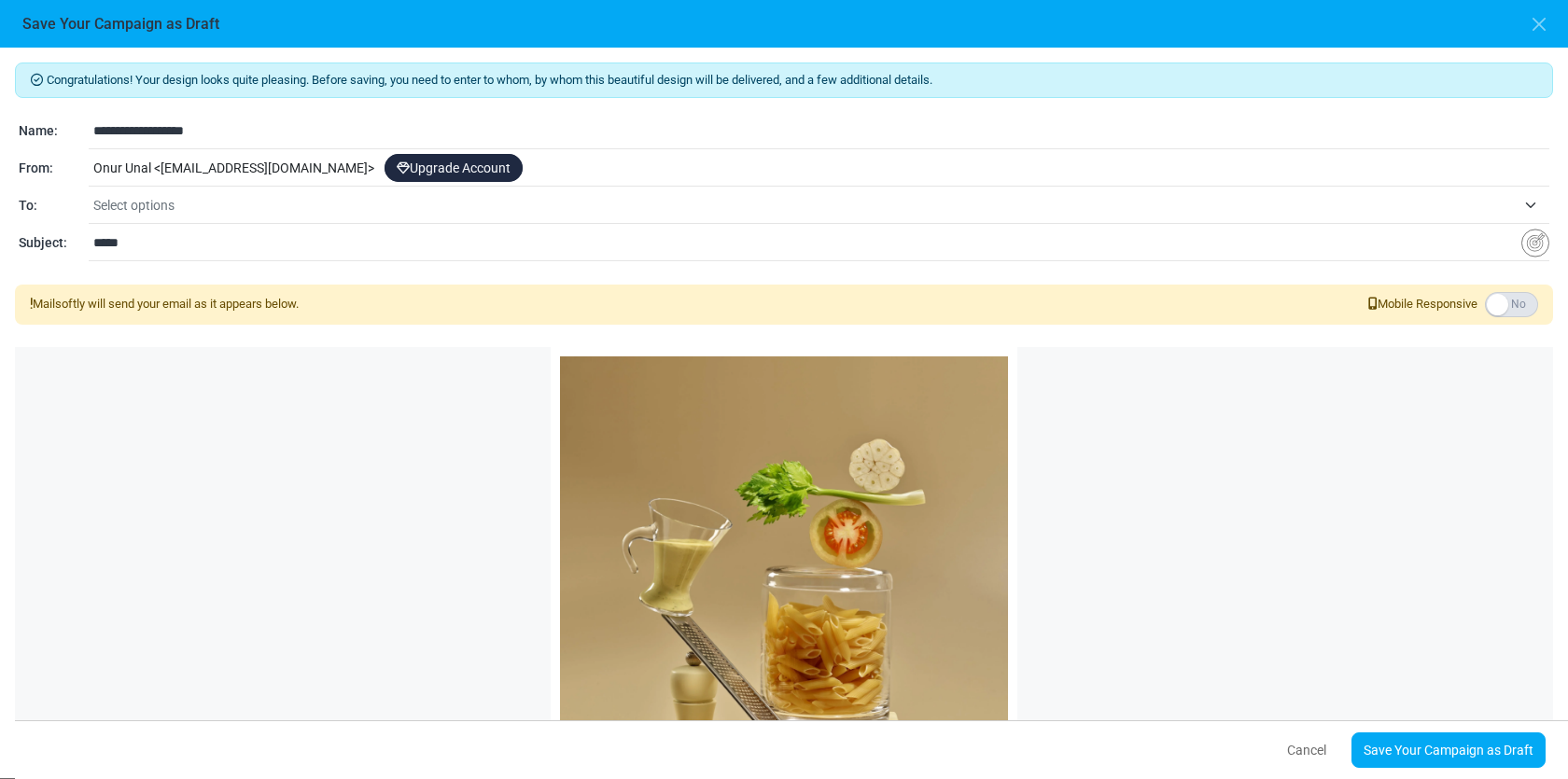
click at [245, 203] on span "Select options" at bounding box center [804, 205] width 1423 height 22
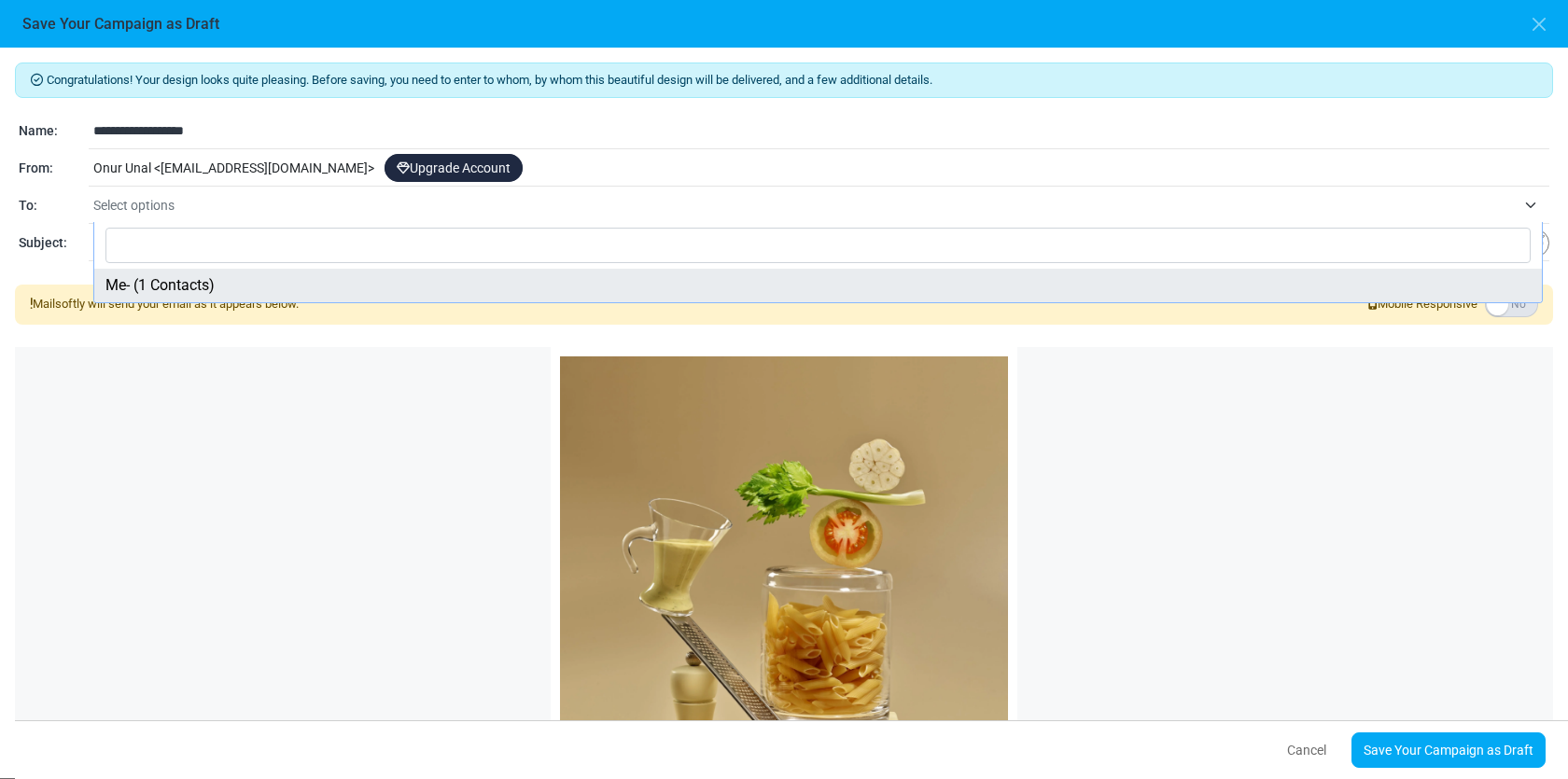
click at [245, 211] on span "Select options" at bounding box center [804, 205] width 1423 height 22
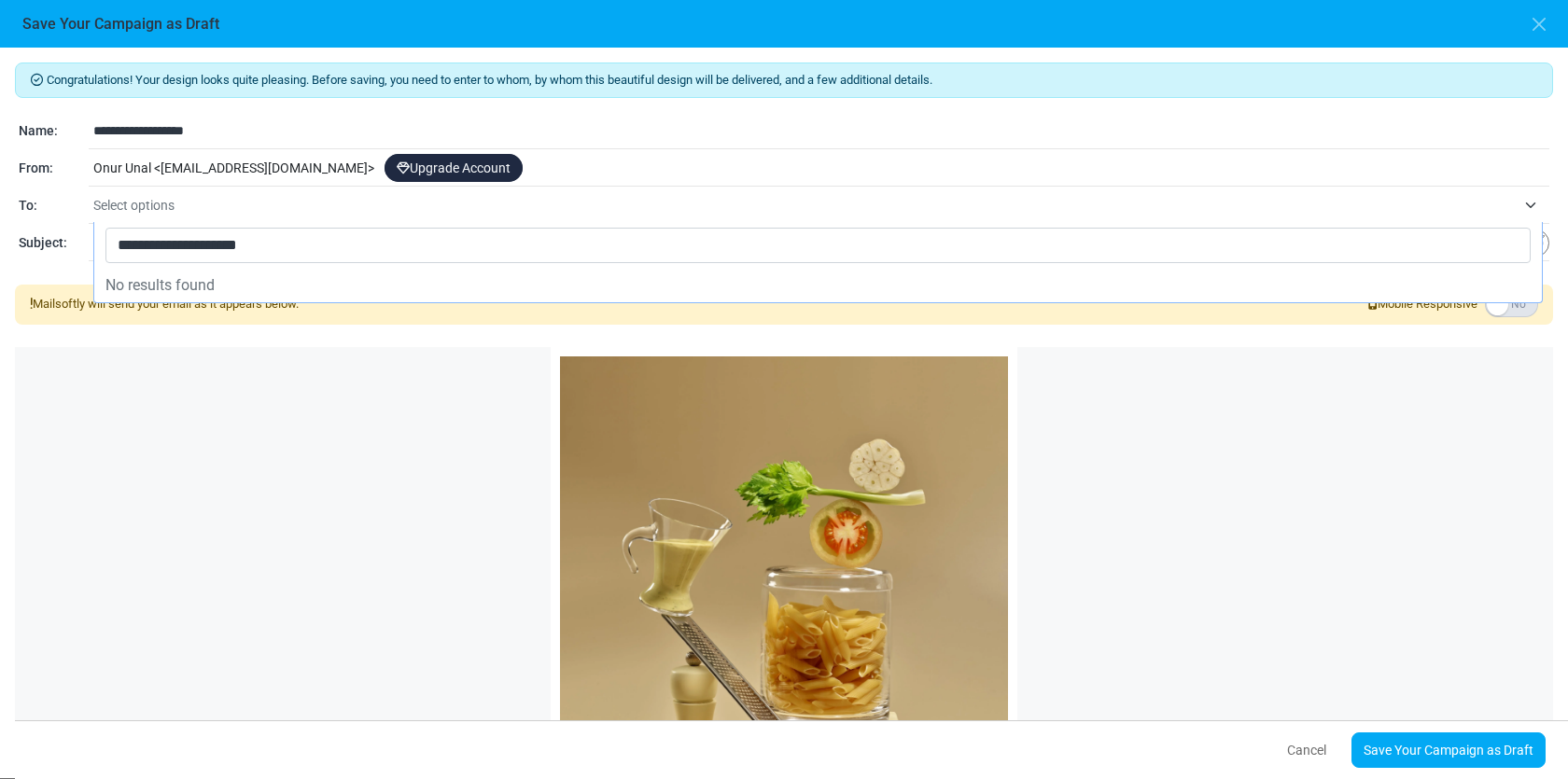
type input "**********"
click at [268, 368] on div "Portfolyo" at bounding box center [784, 683] width 1538 height 673
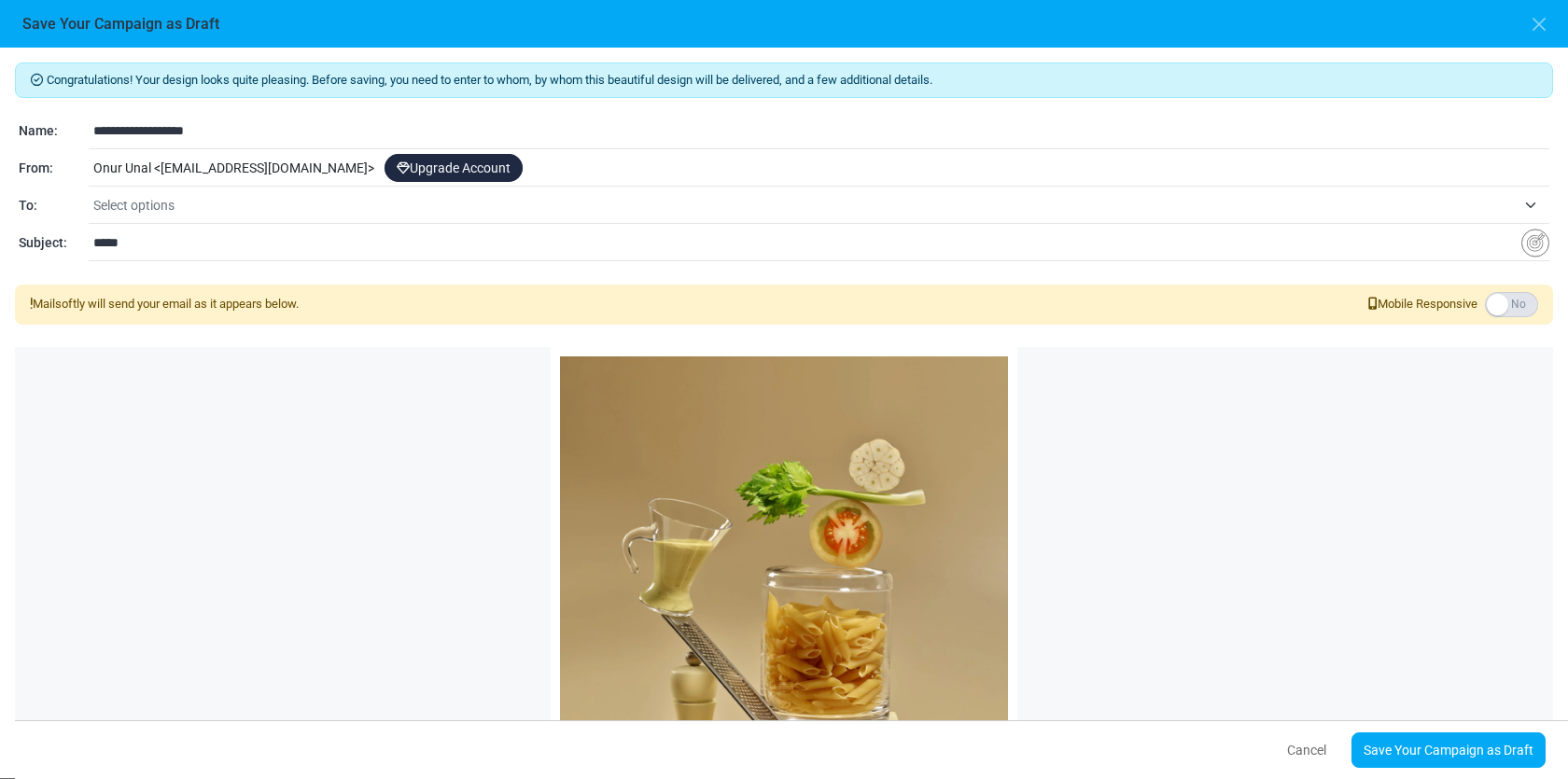
click at [202, 208] on span "Select options" at bounding box center [804, 205] width 1423 height 22
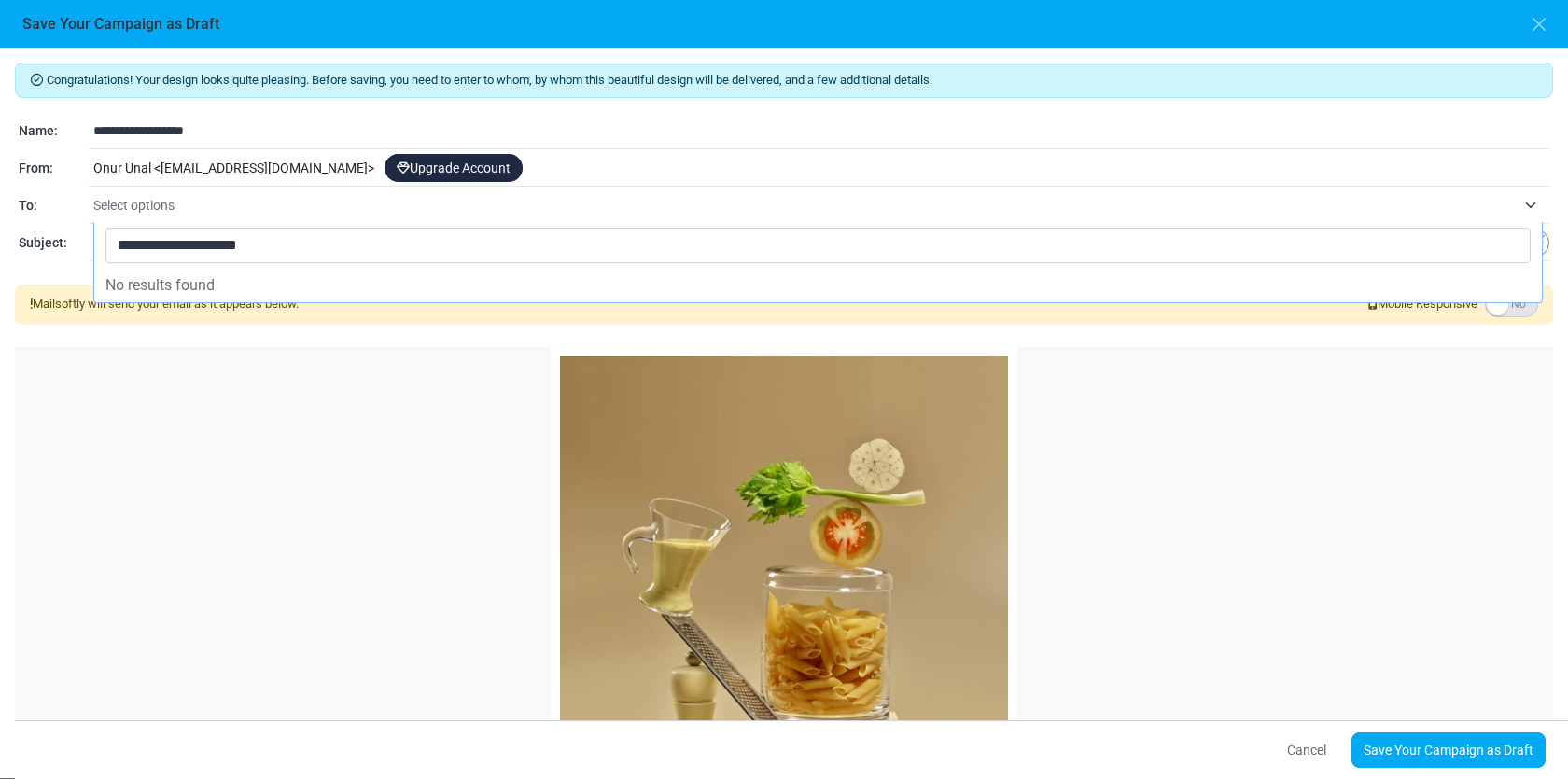
type input "**********"
click at [140, 269] on li "No results found" at bounding box center [818, 286] width 1448 height 34
click at [162, 226] on span "**********" at bounding box center [818, 245] width 1448 height 47
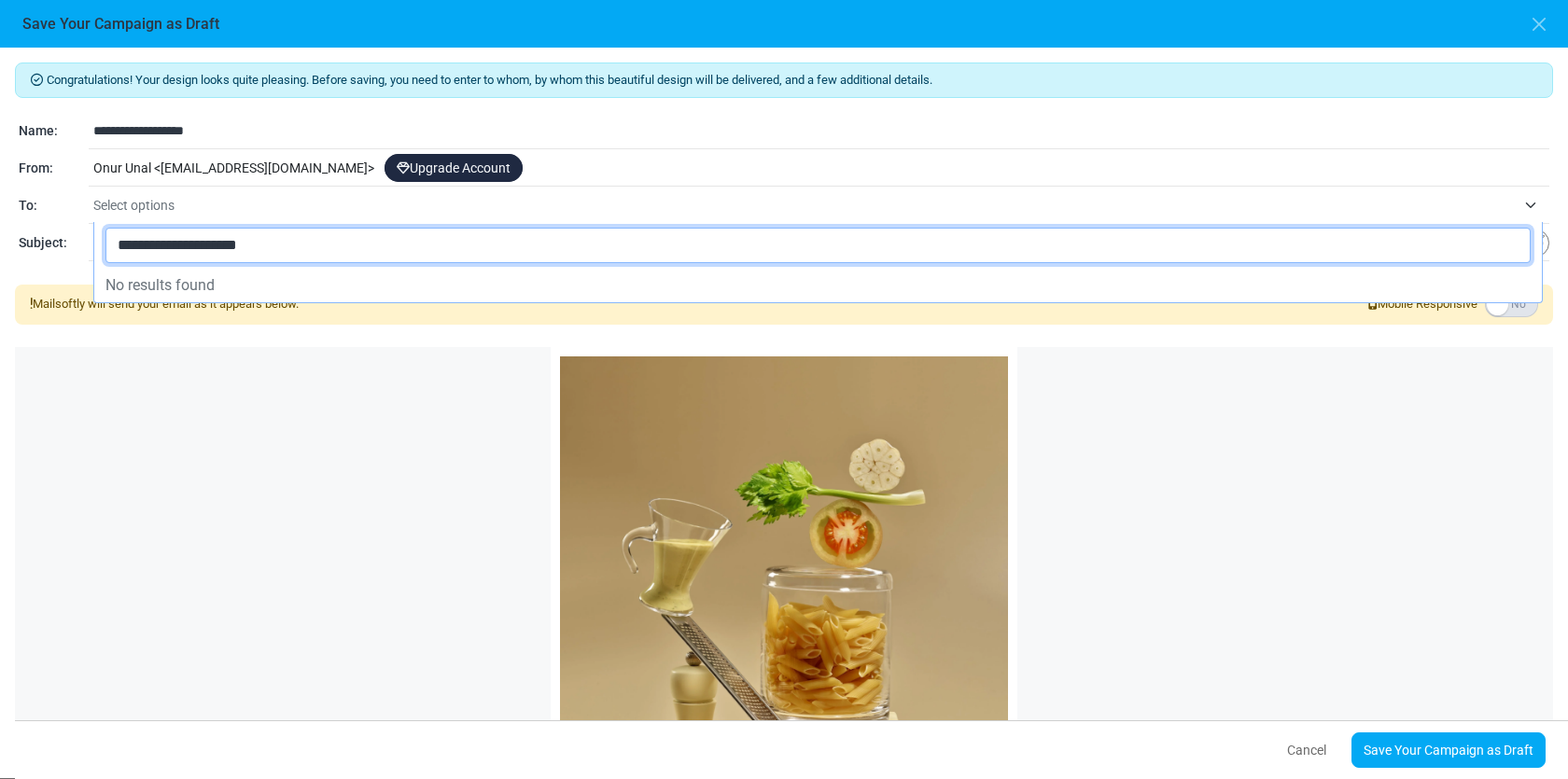
click at [162, 250] on input "**********" at bounding box center [817, 245] width 1425 height 35
click at [400, 248] on input "**********" at bounding box center [817, 245] width 1425 height 35
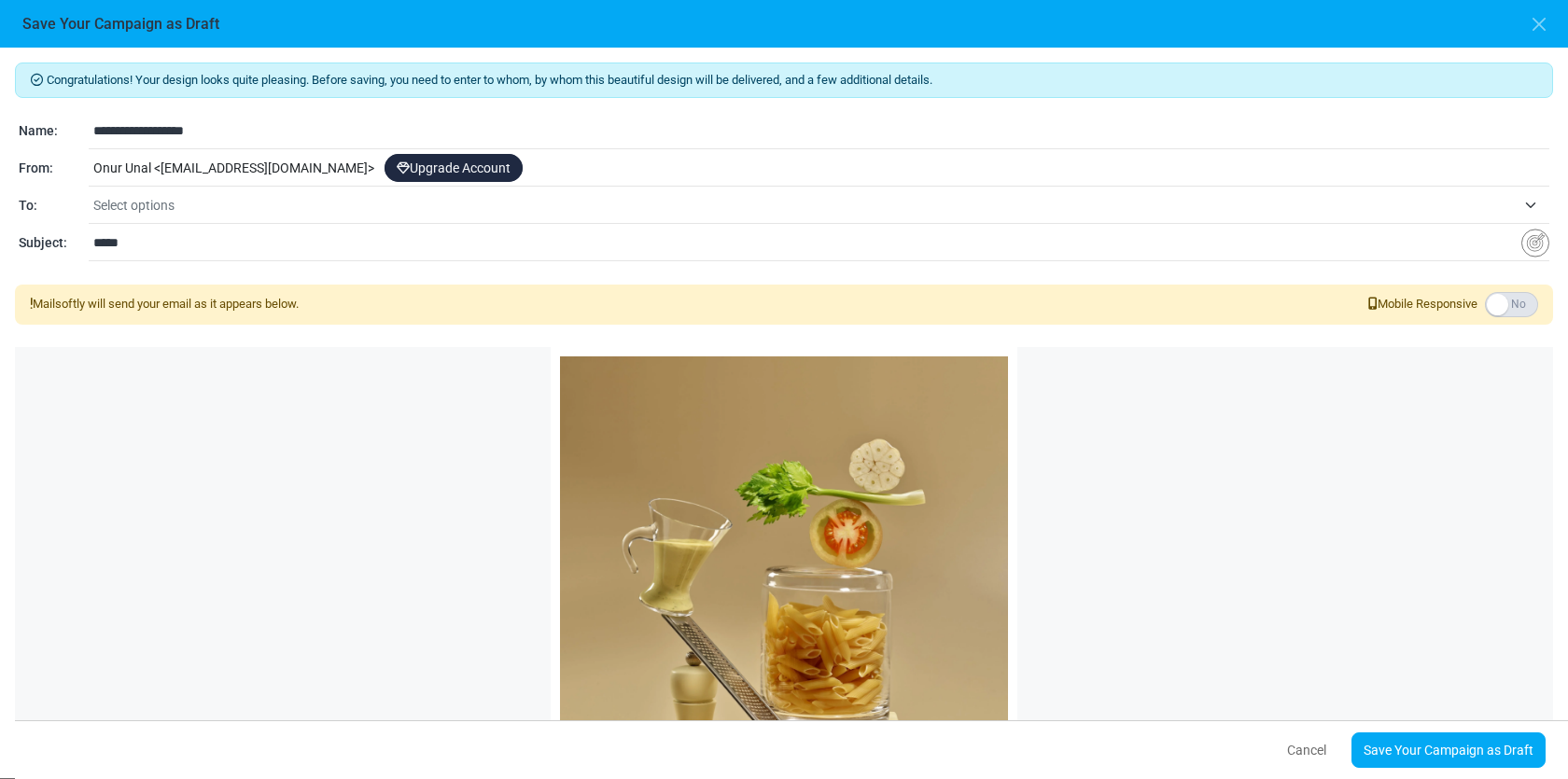
drag, startPoint x: 223, startPoint y: 82, endPoint x: 353, endPoint y: 92, distance: 130.2
click at [355, 93] on div "Congratulations! Your design looks quite pleasing. Before saving, you need to e…" at bounding box center [784, 80] width 1538 height 35
click at [353, 92] on div "Congratulations! Your design looks quite pleasing. Before saving, you need to e…" at bounding box center [784, 80] width 1538 height 35
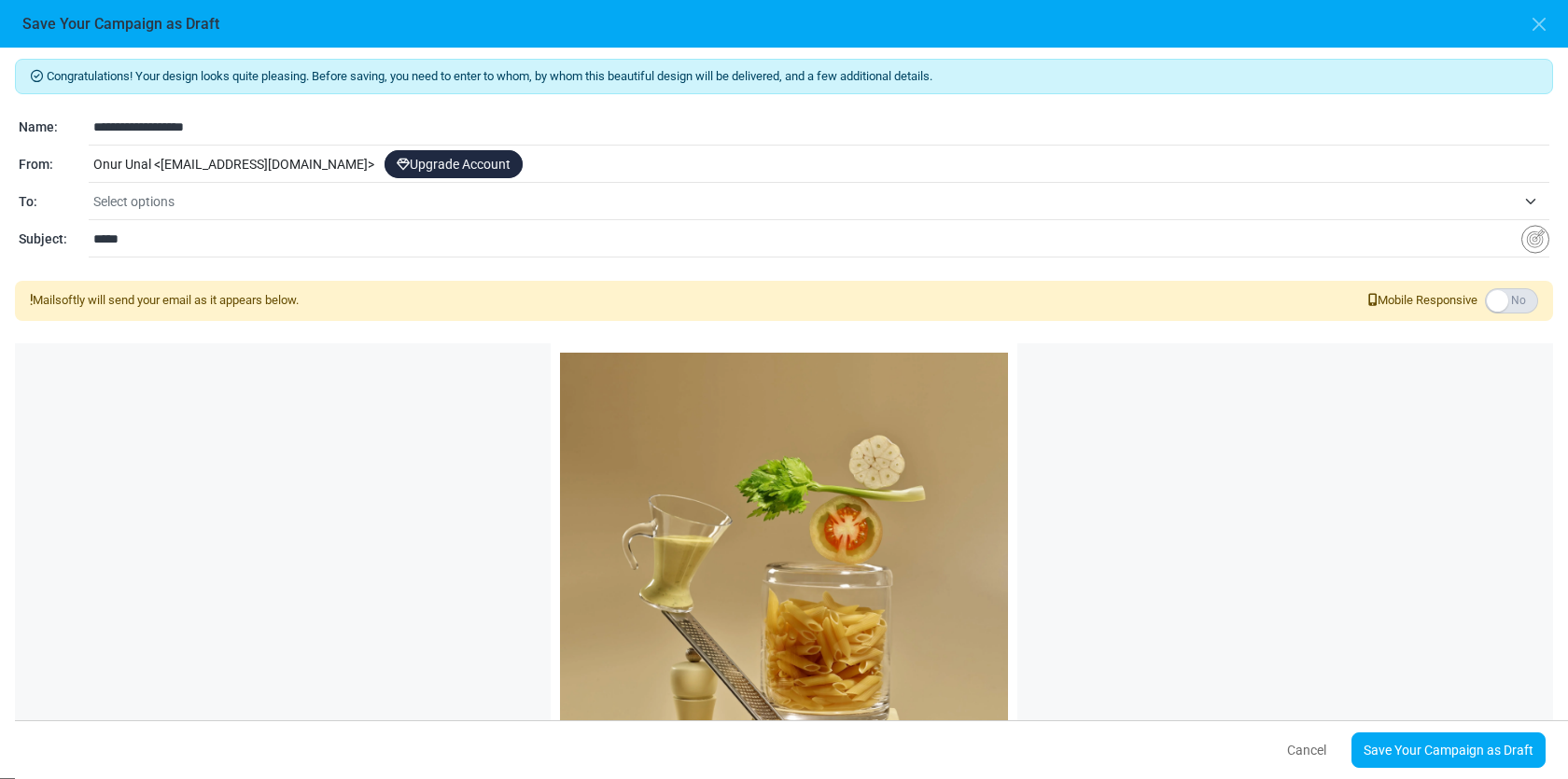
click at [312, 221] on input "*****" at bounding box center [807, 238] width 1428 height 35
click at [317, 189] on span "Select options" at bounding box center [821, 202] width 1456 height 34
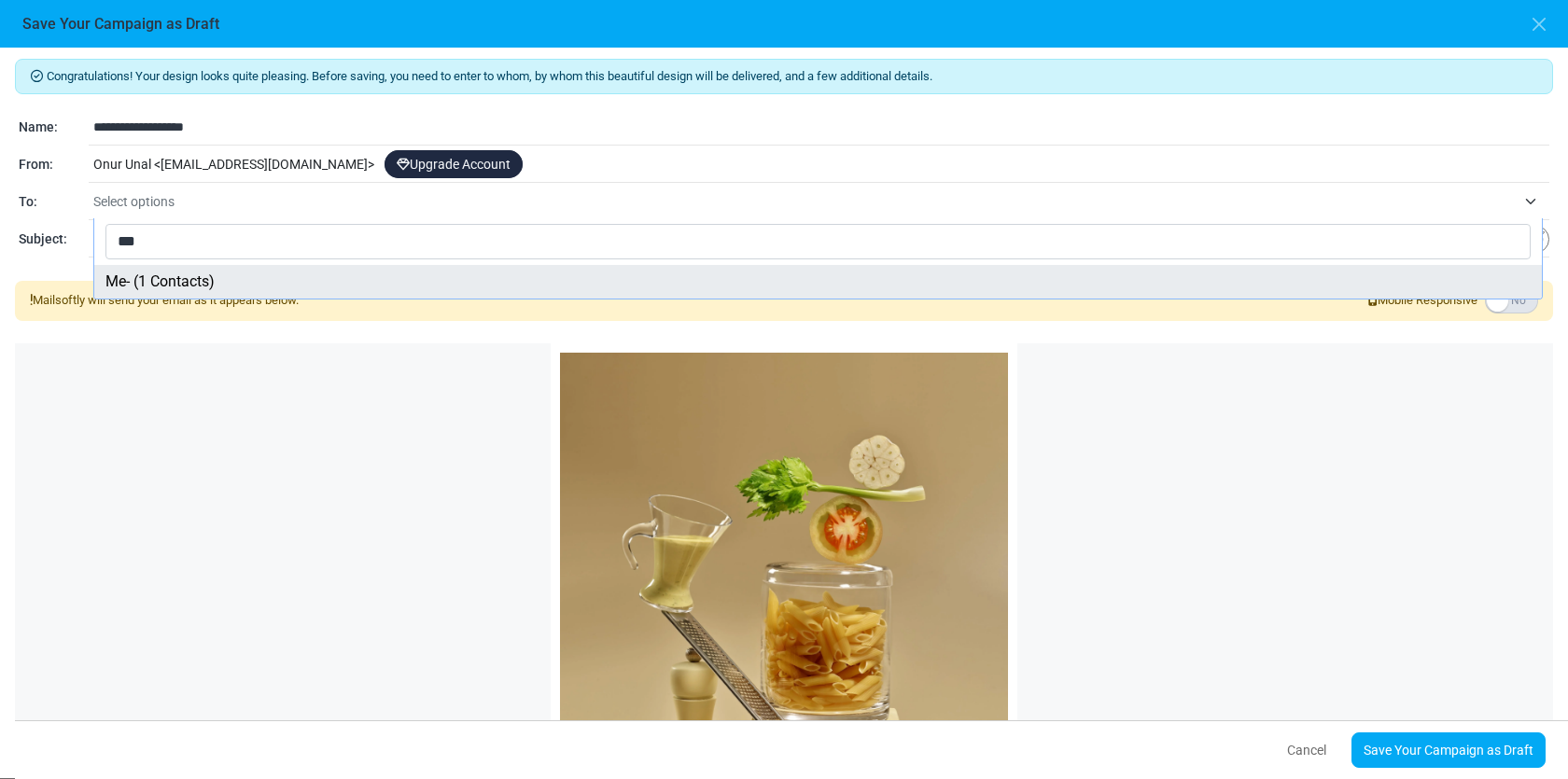
type input "****"
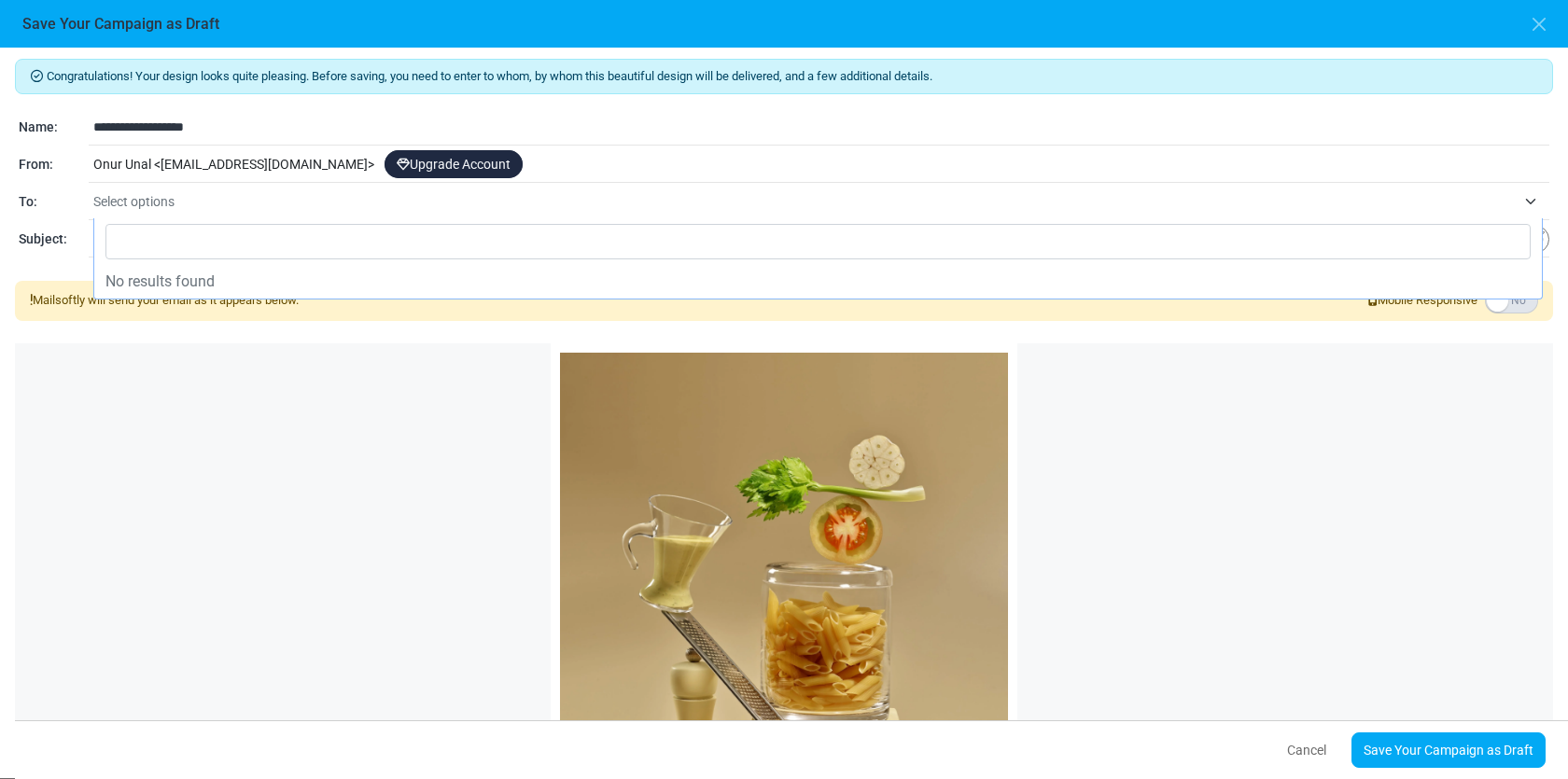
click at [231, 160] on div "Onur Unal < onurunal1919-gmail@cc.mailsends.net > Upgrade Account" at bounding box center [819, 164] width 1461 height 35
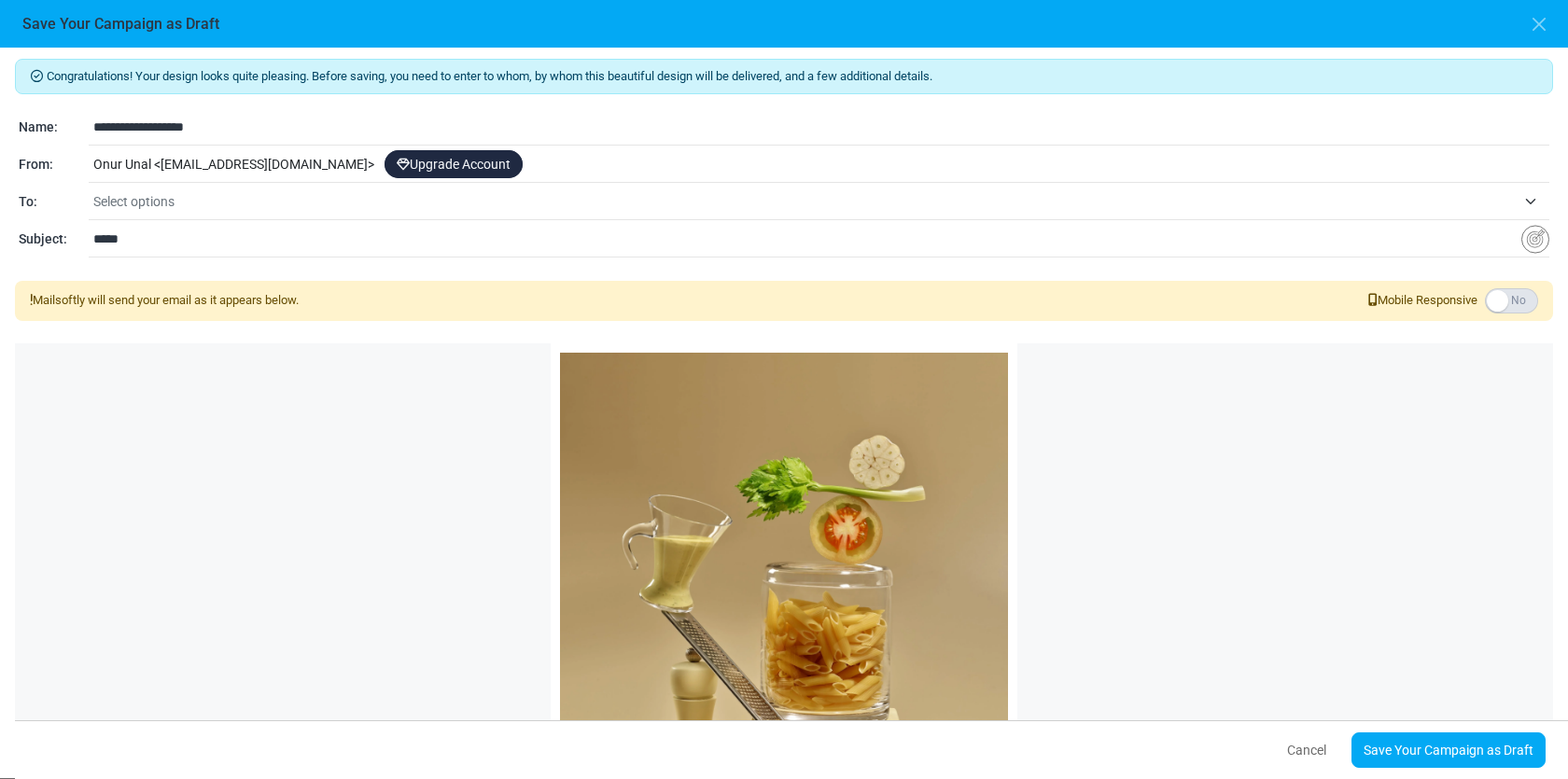
click at [213, 198] on span "Select options" at bounding box center [804, 201] width 1423 height 22
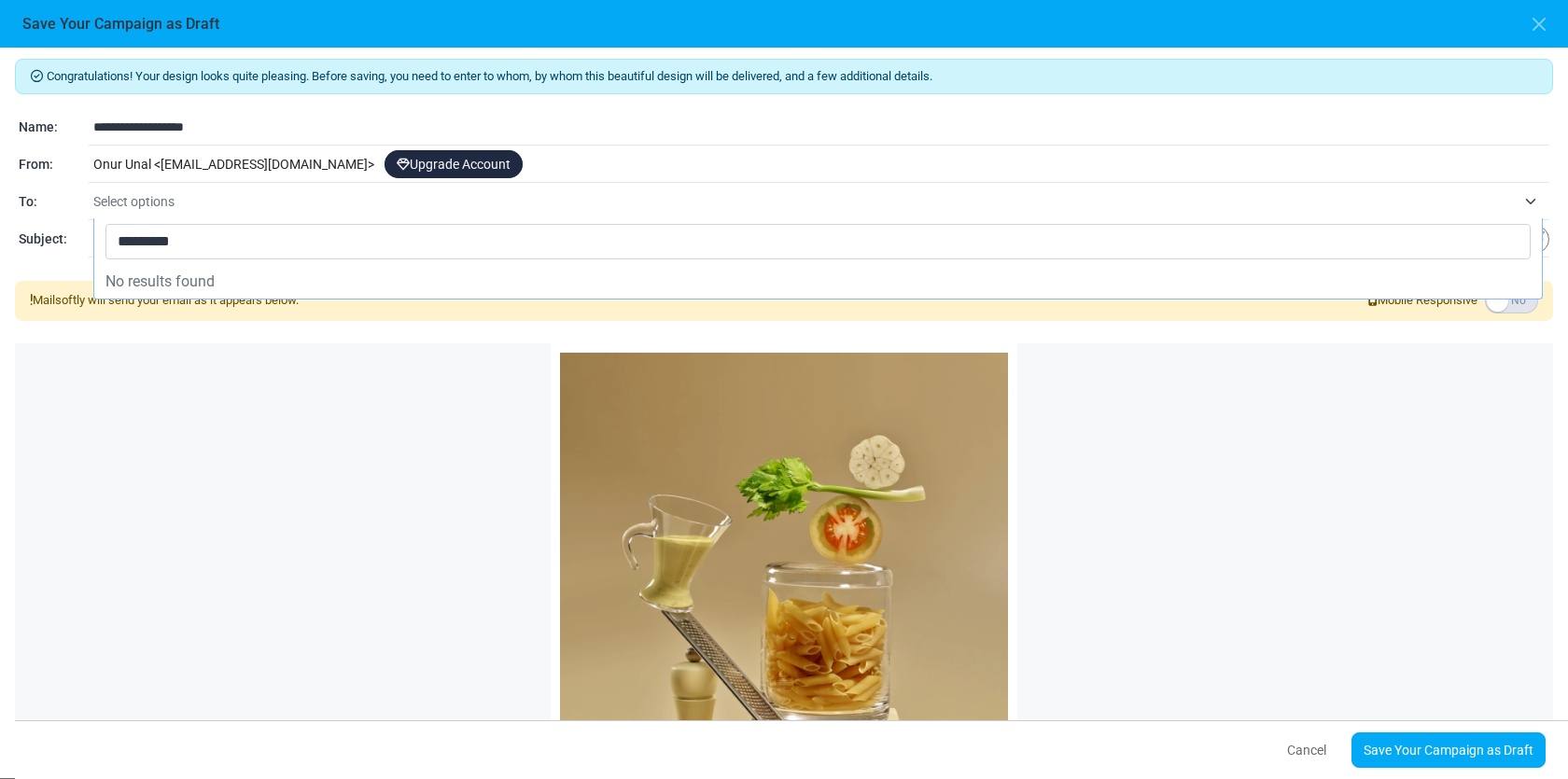
type input "**********"
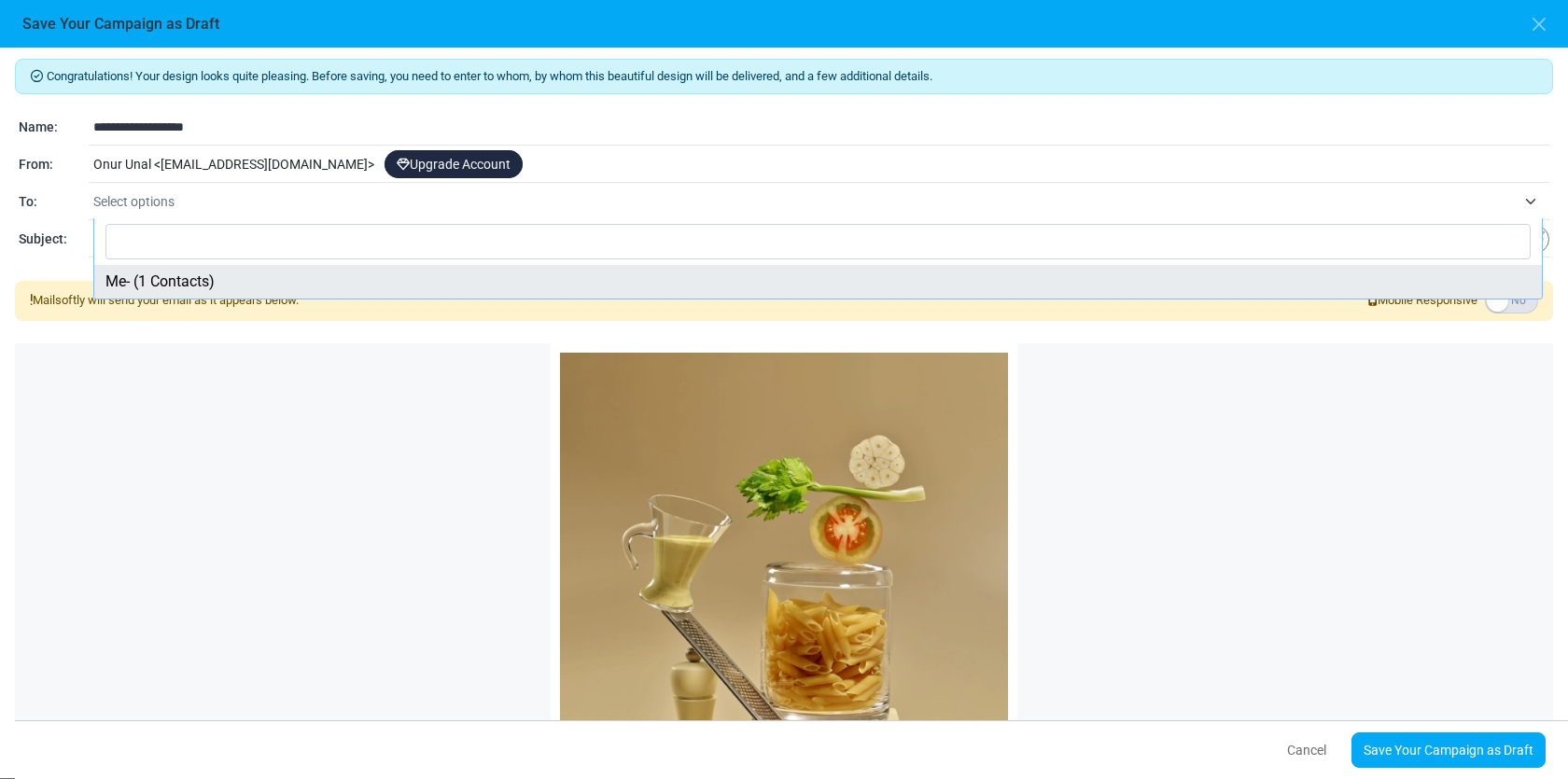
select select "*****"
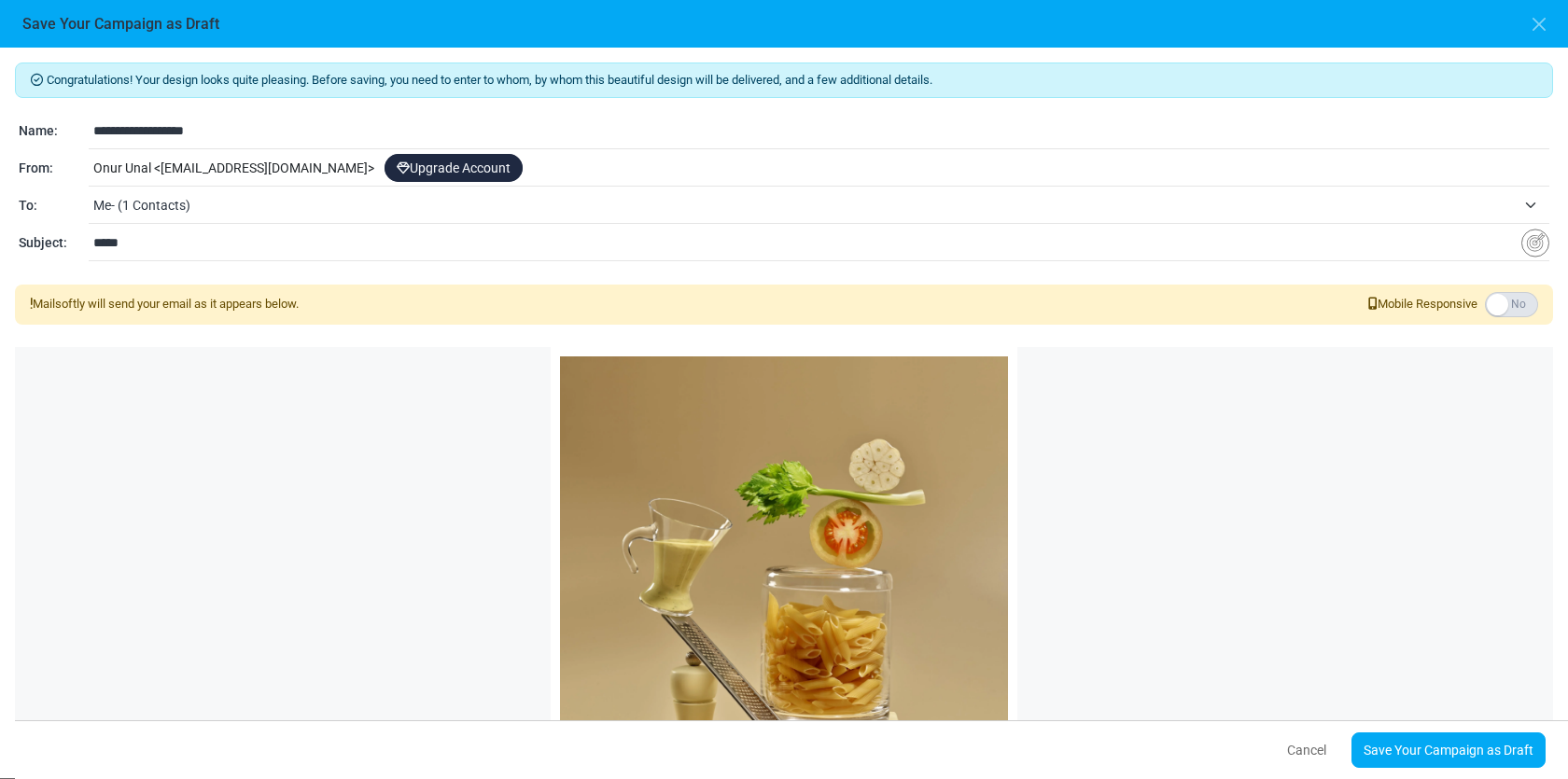
click at [910, 551] on img at bounding box center [784, 657] width 448 height 600
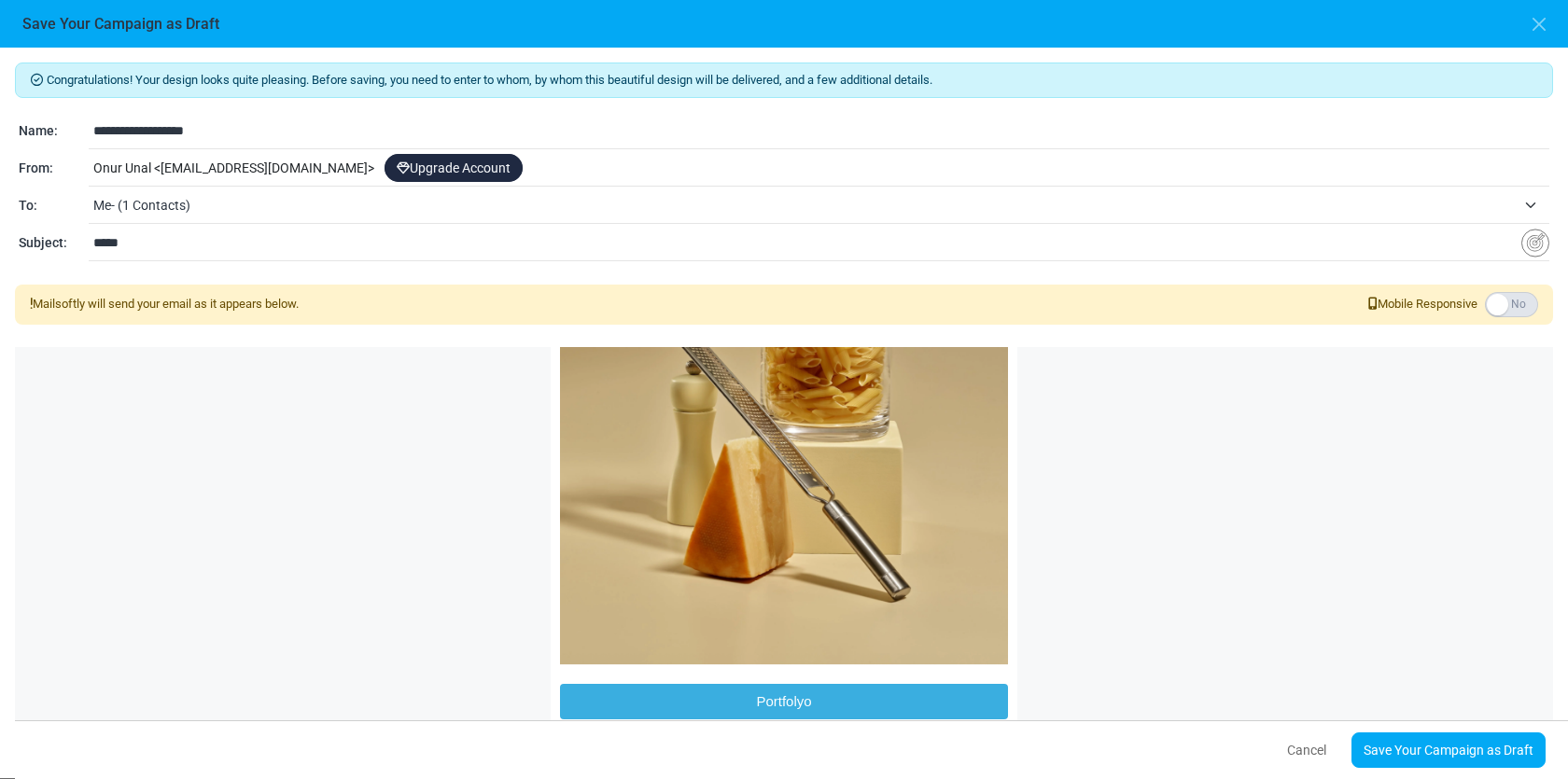
click at [771, 703] on span "Portfolyo" at bounding box center [784, 701] width 448 height 35
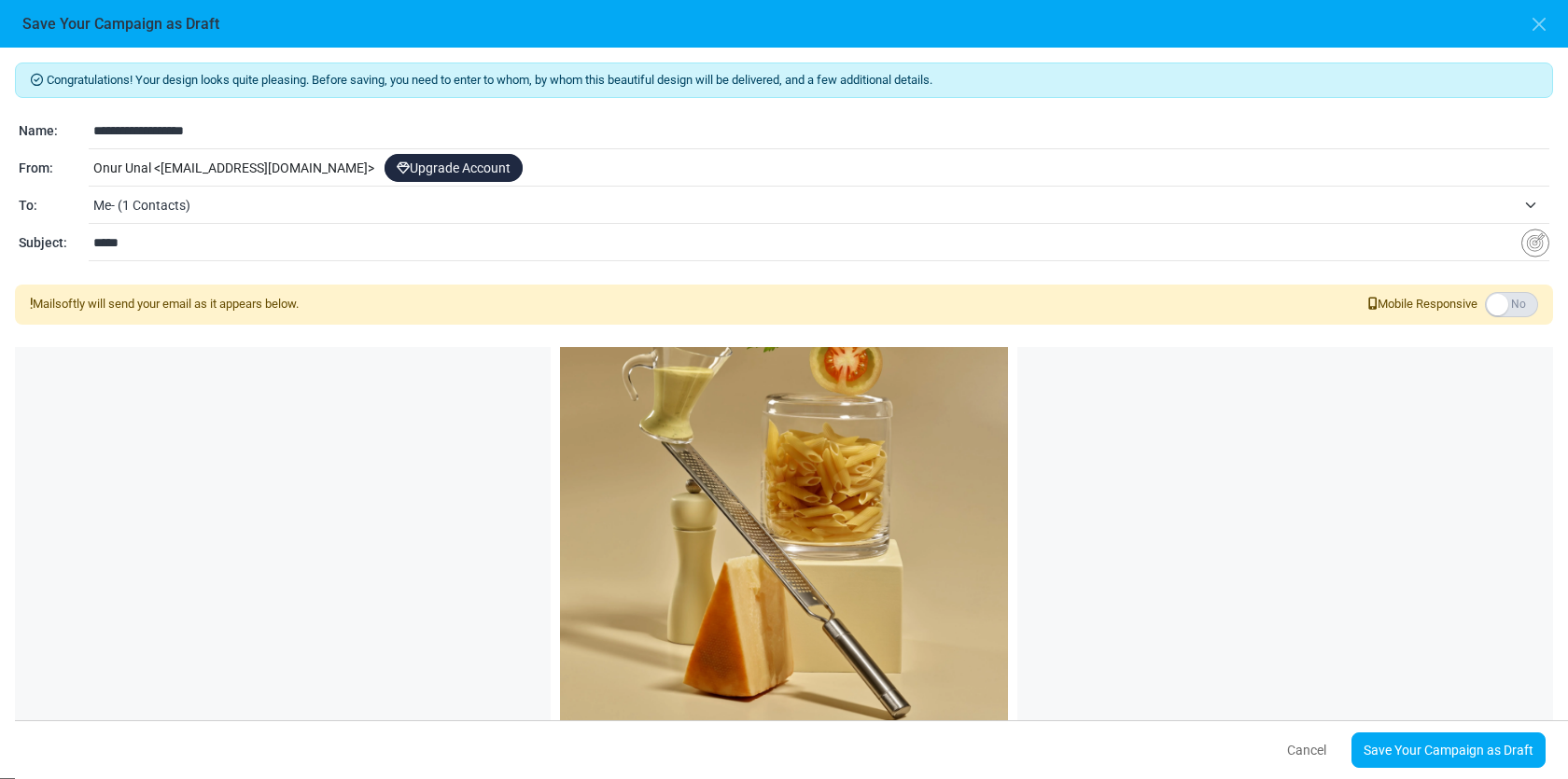
scroll to position [0, 0]
